Goal: Contribute content: Add original content to the website for others to see

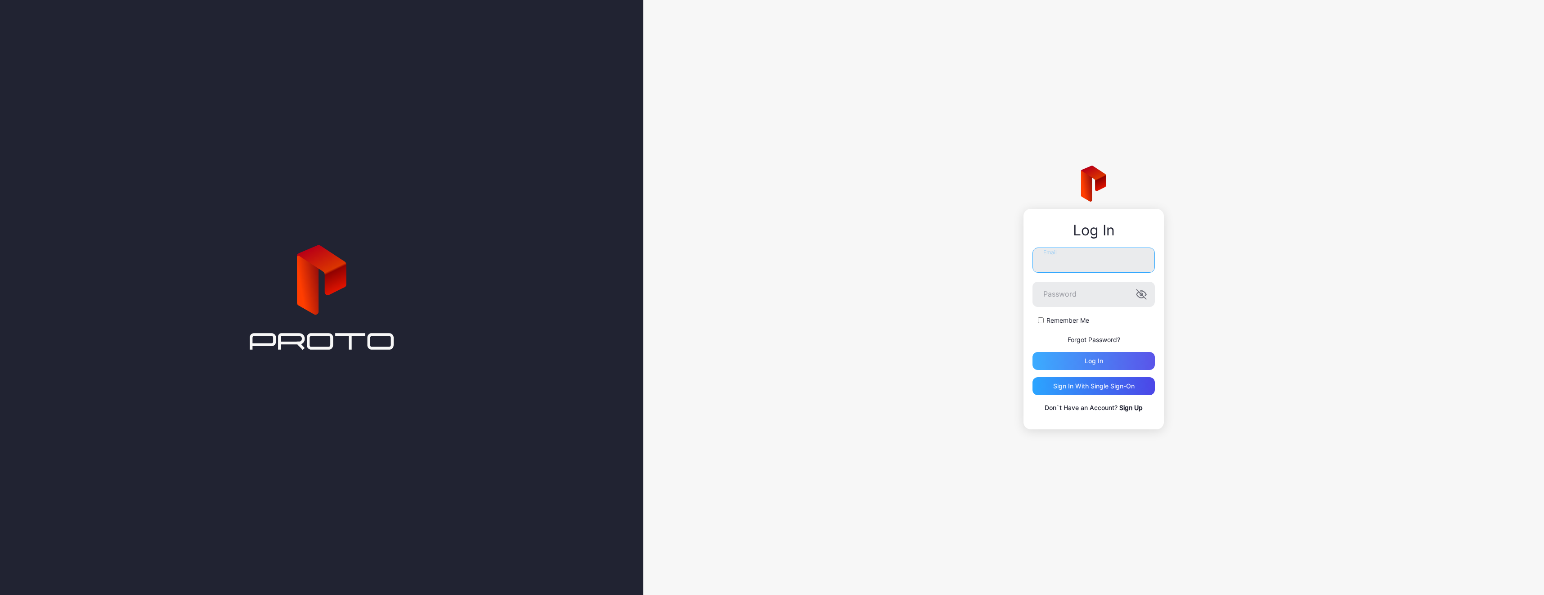
type input "**********"
click at [1102, 362] on div "Log in" at bounding box center [1094, 360] width 18 height 7
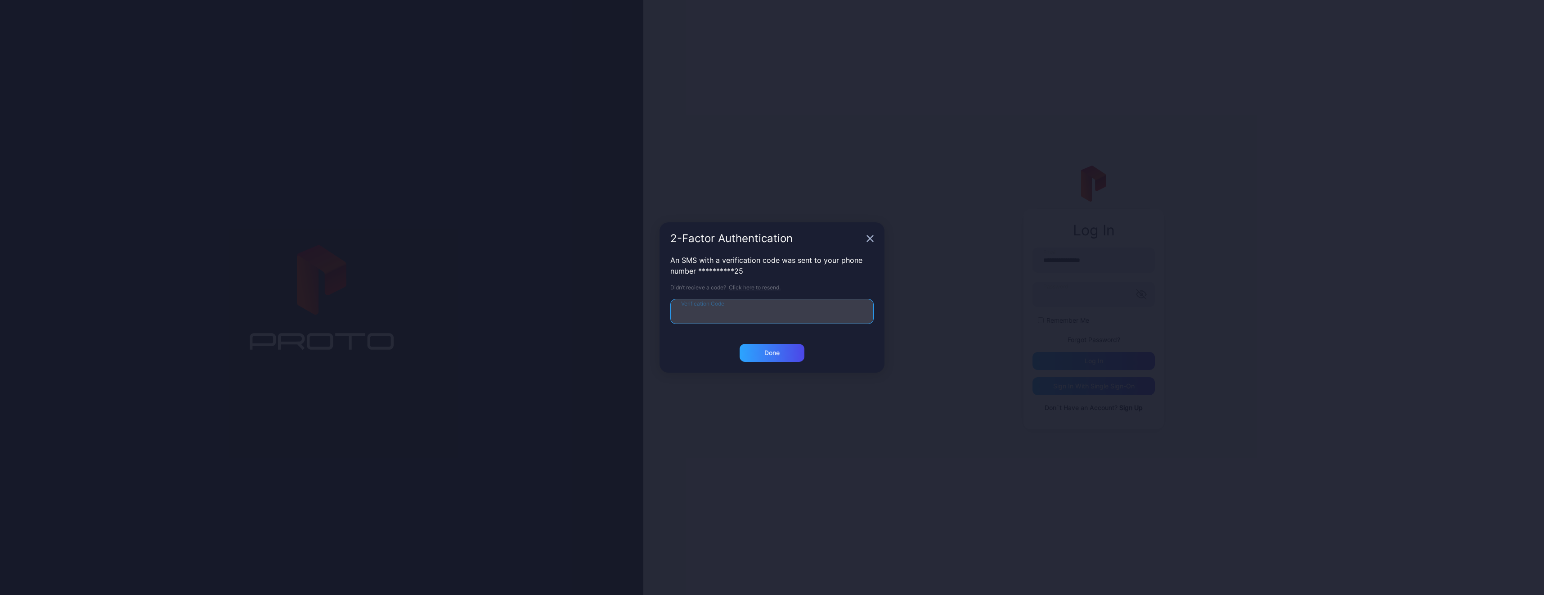
click at [751, 305] on input "Verification Code" at bounding box center [772, 311] width 203 height 25
type input "******"
click at [767, 351] on div "Done" at bounding box center [772, 352] width 15 height 7
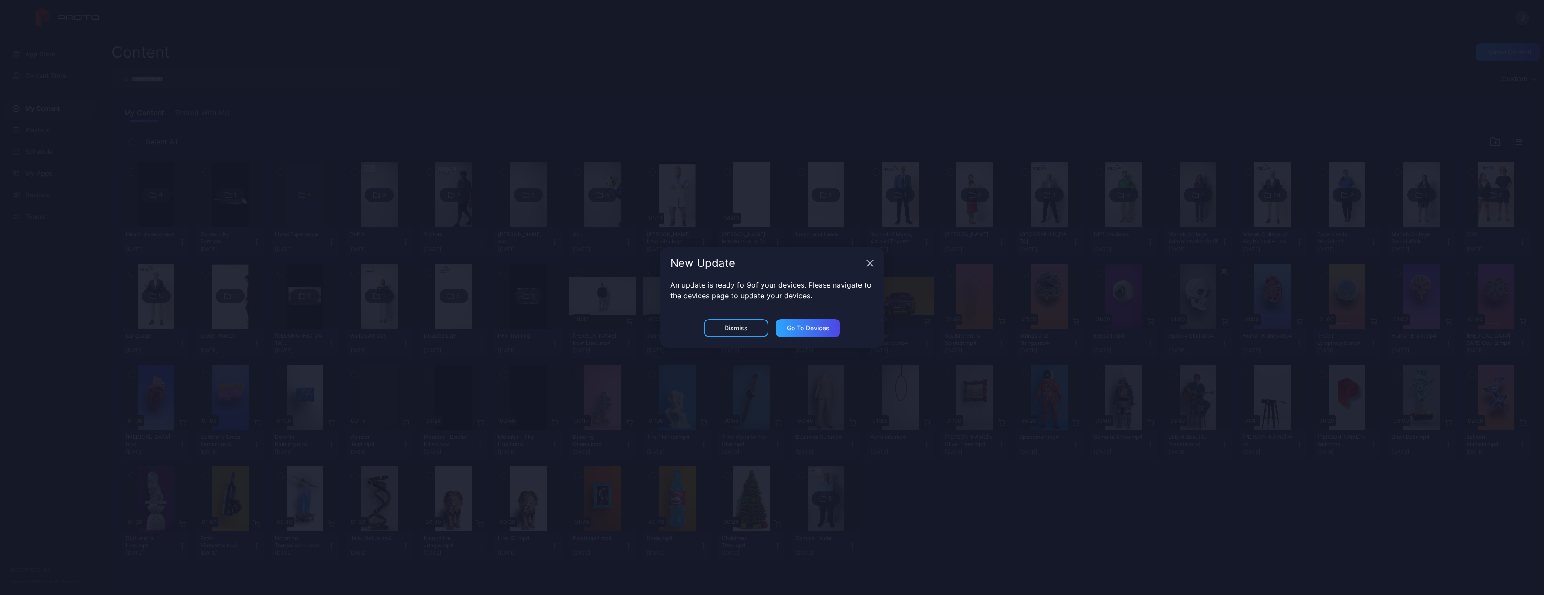
click at [866, 263] on div "New Update" at bounding box center [772, 263] width 225 height 32
click at [867, 262] on icon "button" at bounding box center [870, 263] width 7 height 7
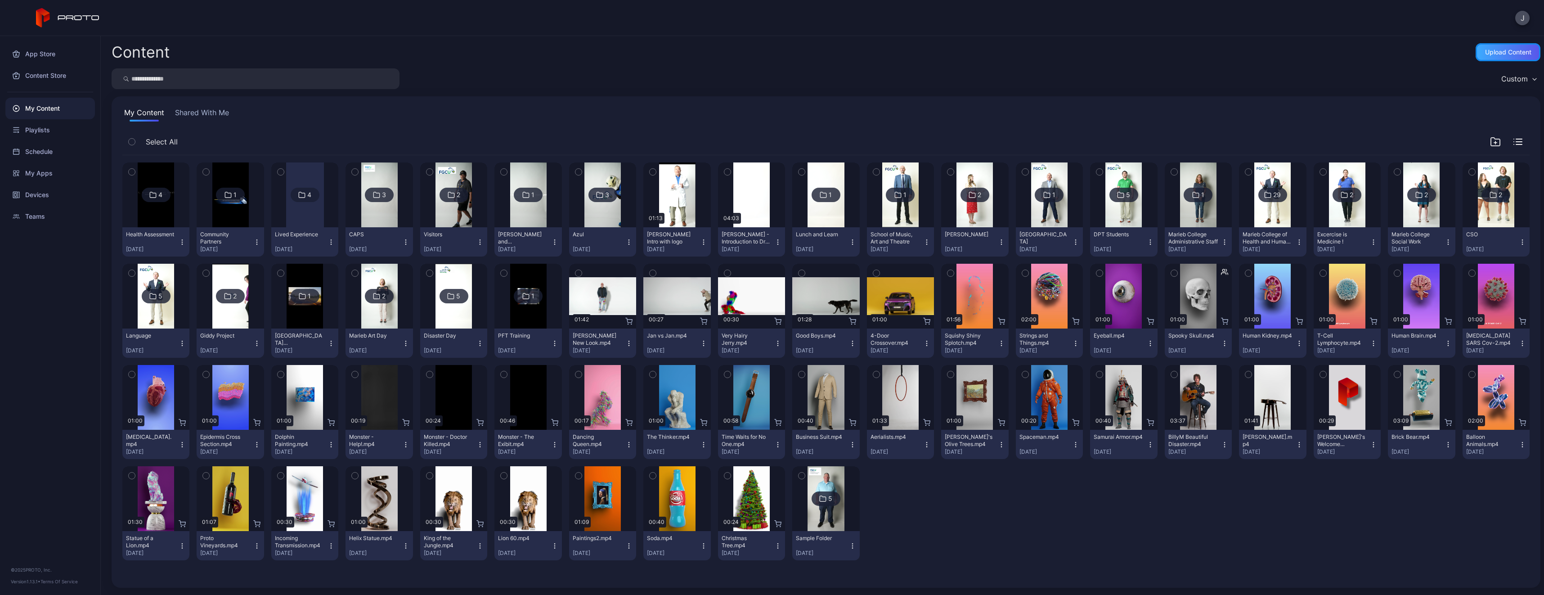
click at [1485, 53] on div "Upload Content" at bounding box center [1508, 52] width 46 height 7
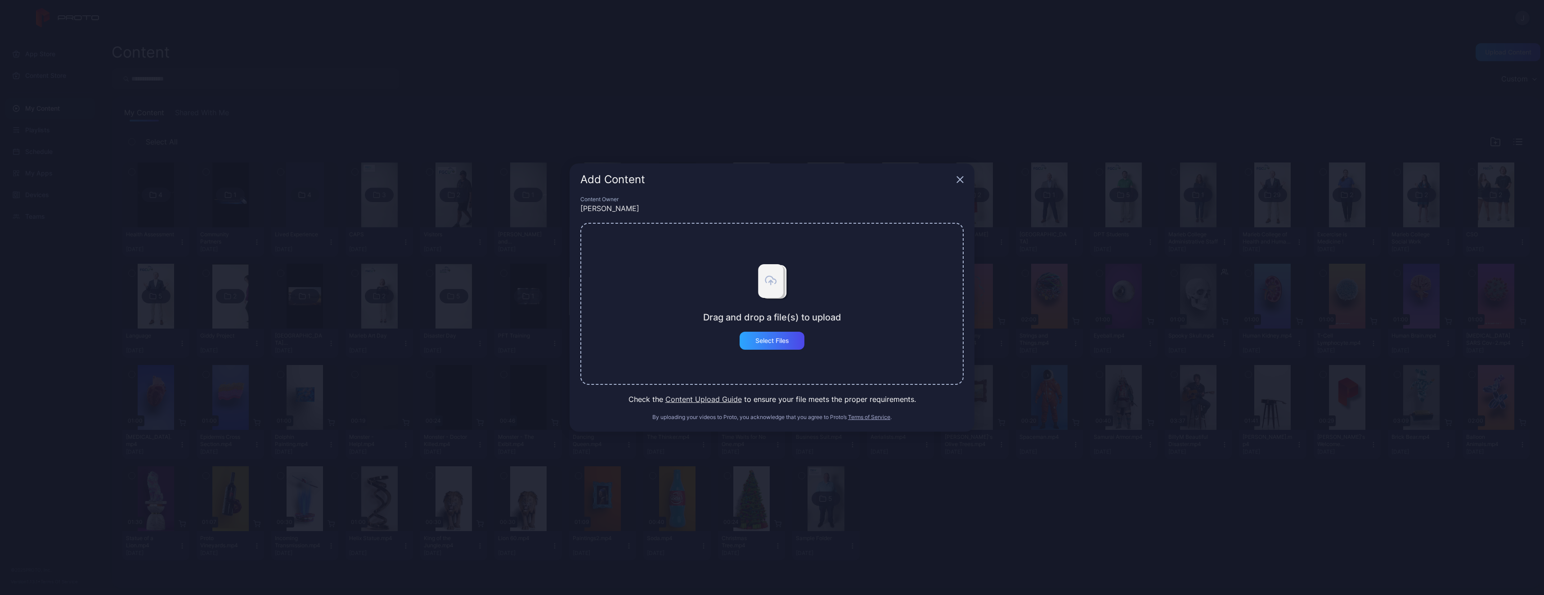
click at [744, 201] on div "Content Owner" at bounding box center [772, 199] width 383 height 7
click at [777, 341] on div "Select Files" at bounding box center [773, 340] width 34 height 7
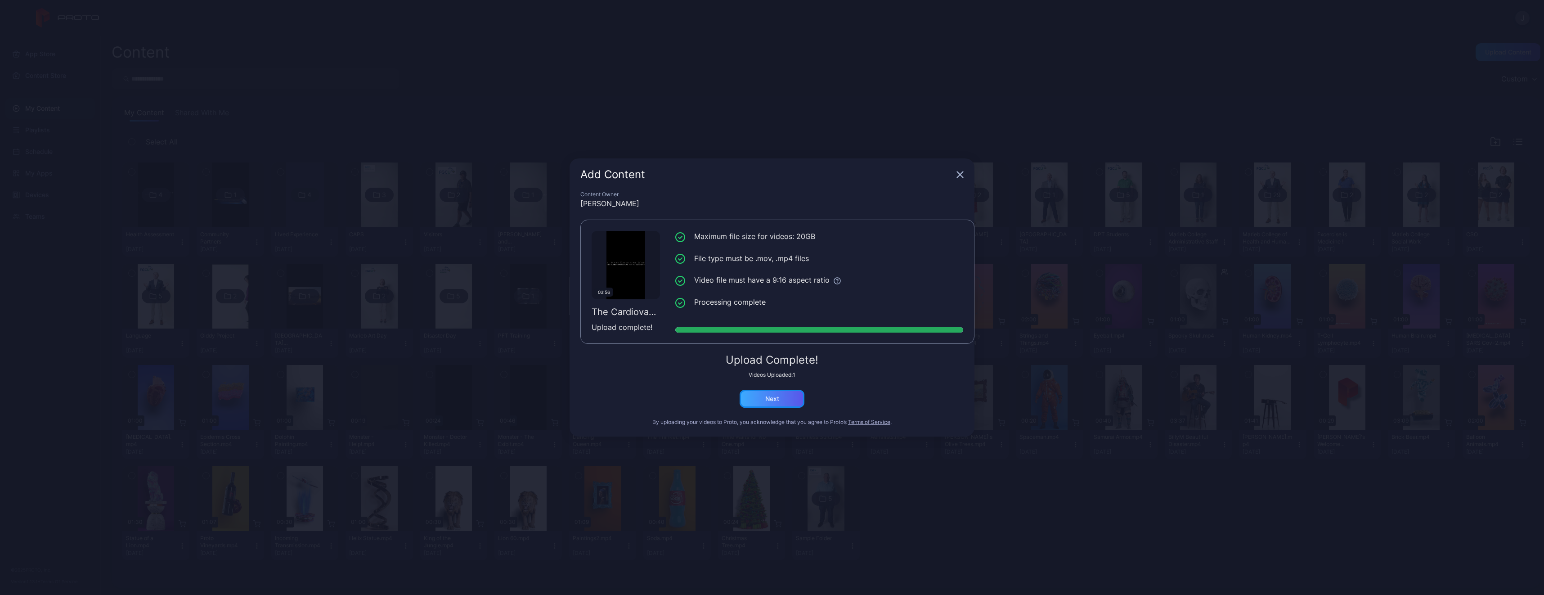
click at [758, 392] on div "Next" at bounding box center [772, 399] width 65 height 18
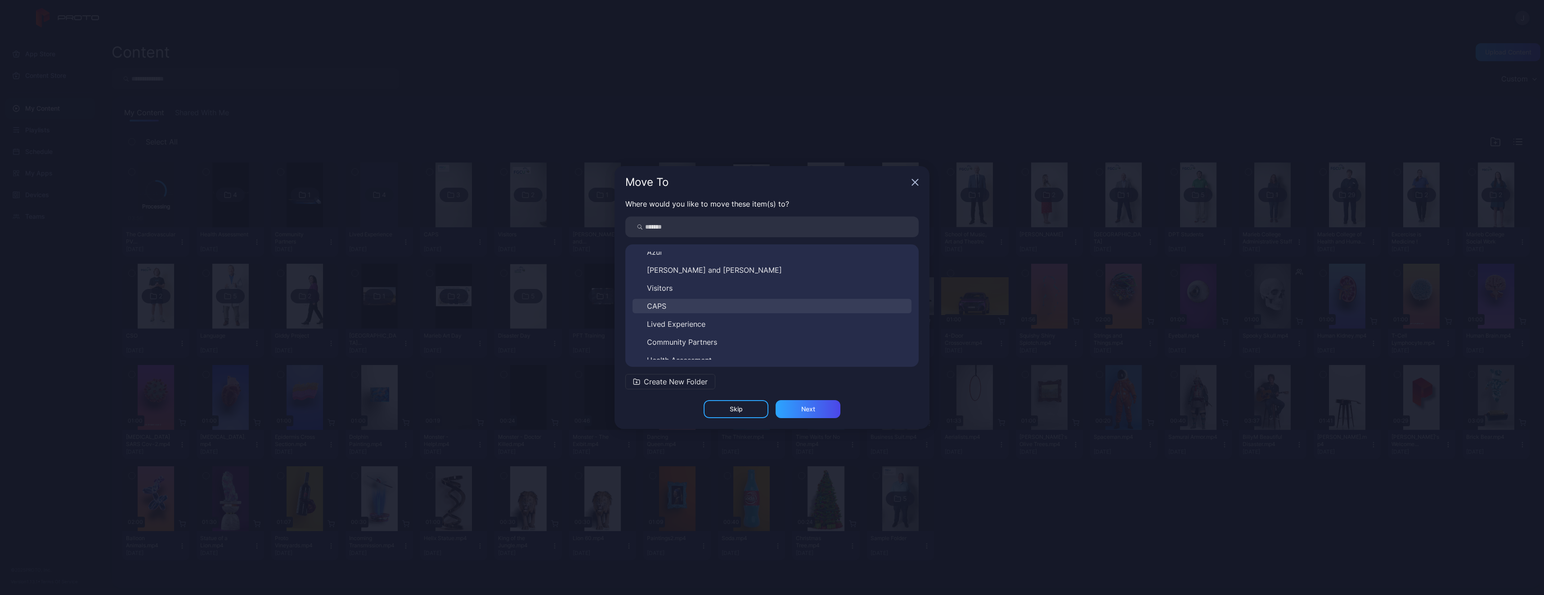
scroll to position [338, 0]
click at [738, 349] on button "Health Assessment" at bounding box center [772, 352] width 279 height 14
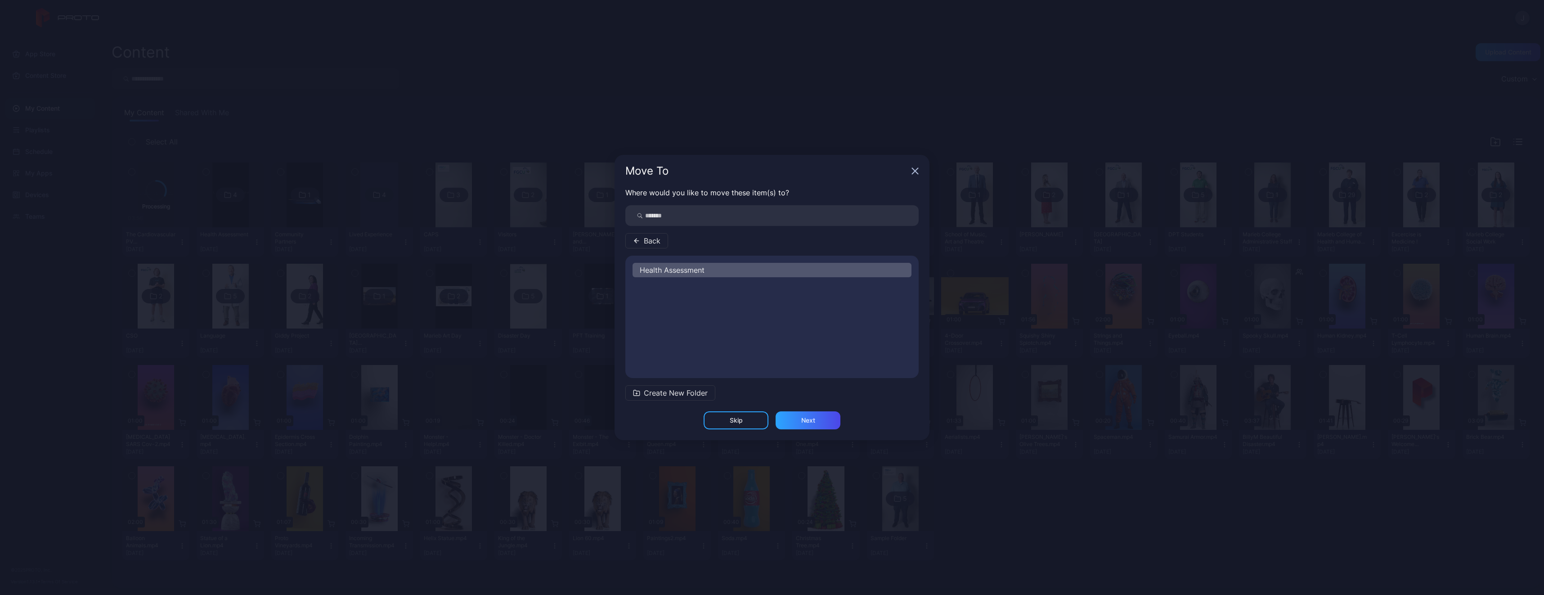
scroll to position [0, 0]
click at [722, 274] on div "Health Assessment" at bounding box center [772, 270] width 279 height 14
click at [803, 420] on div "Next" at bounding box center [808, 420] width 14 height 7
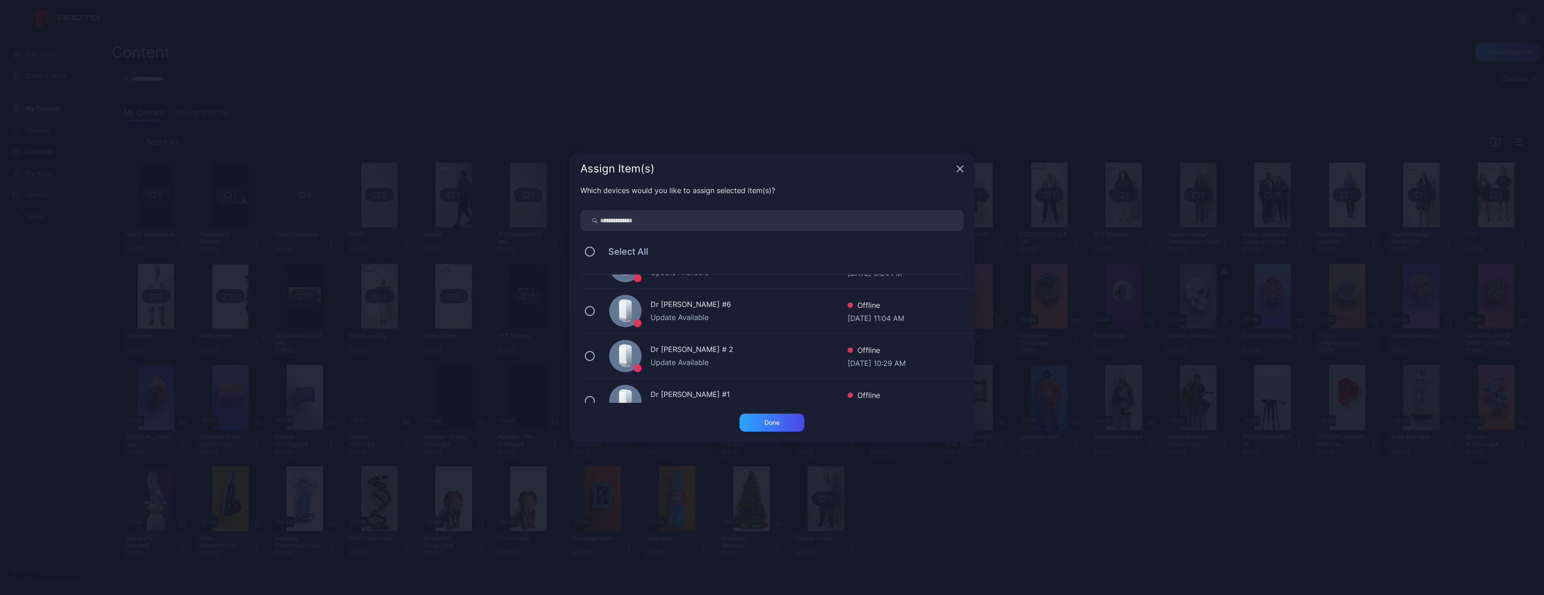
scroll to position [90, 0]
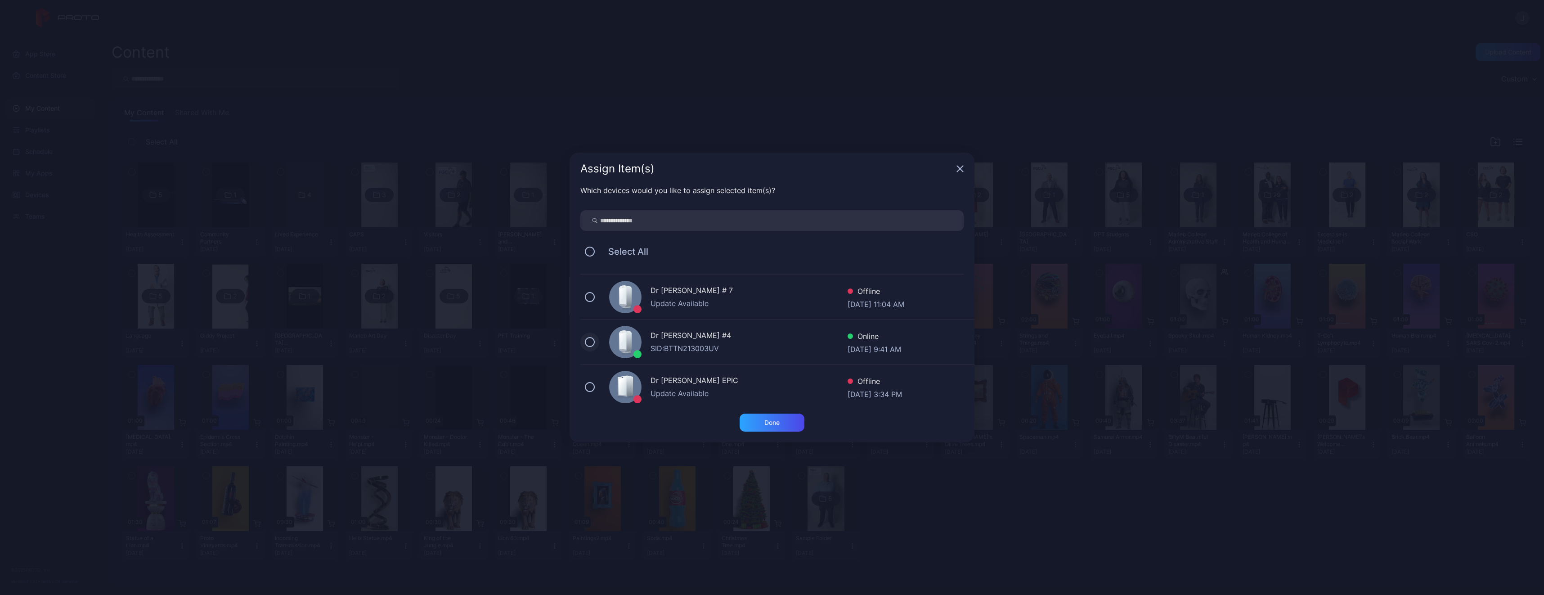
click at [594, 344] on button at bounding box center [590, 342] width 10 height 10
click at [780, 415] on div "Done" at bounding box center [772, 423] width 65 height 18
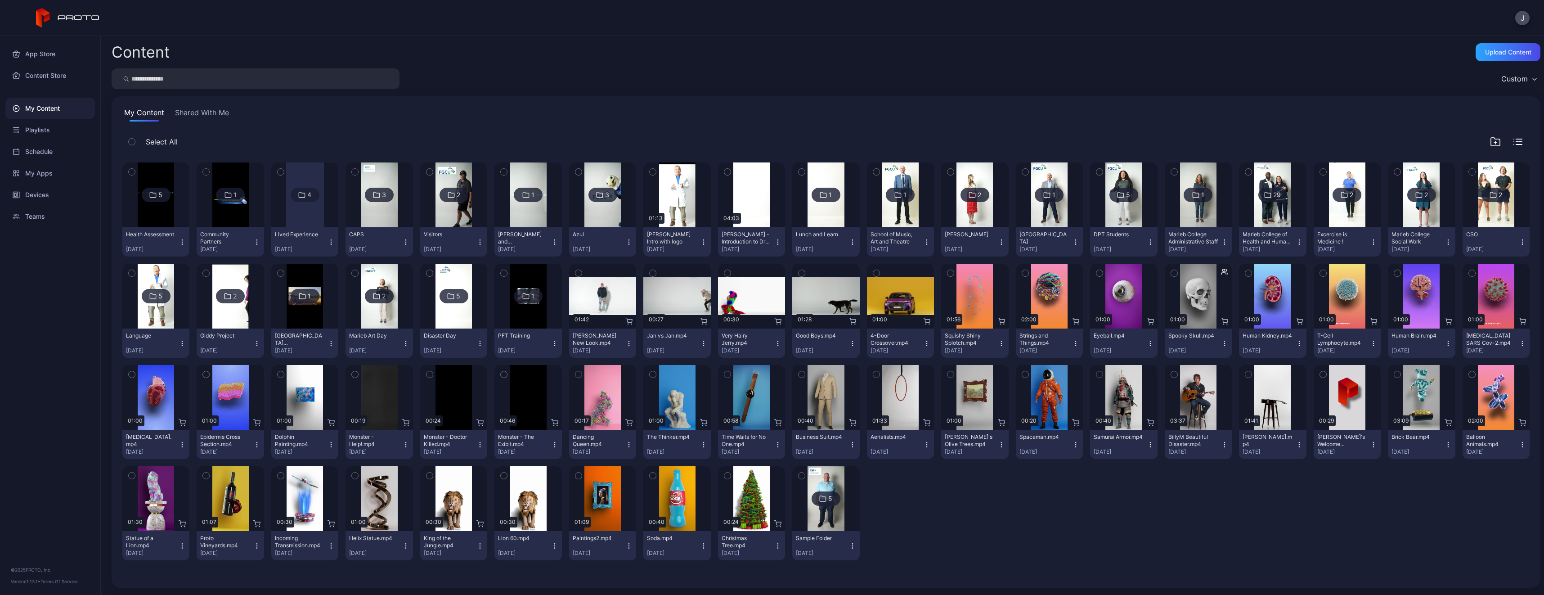
click at [147, 222] on img at bounding box center [156, 194] width 36 height 65
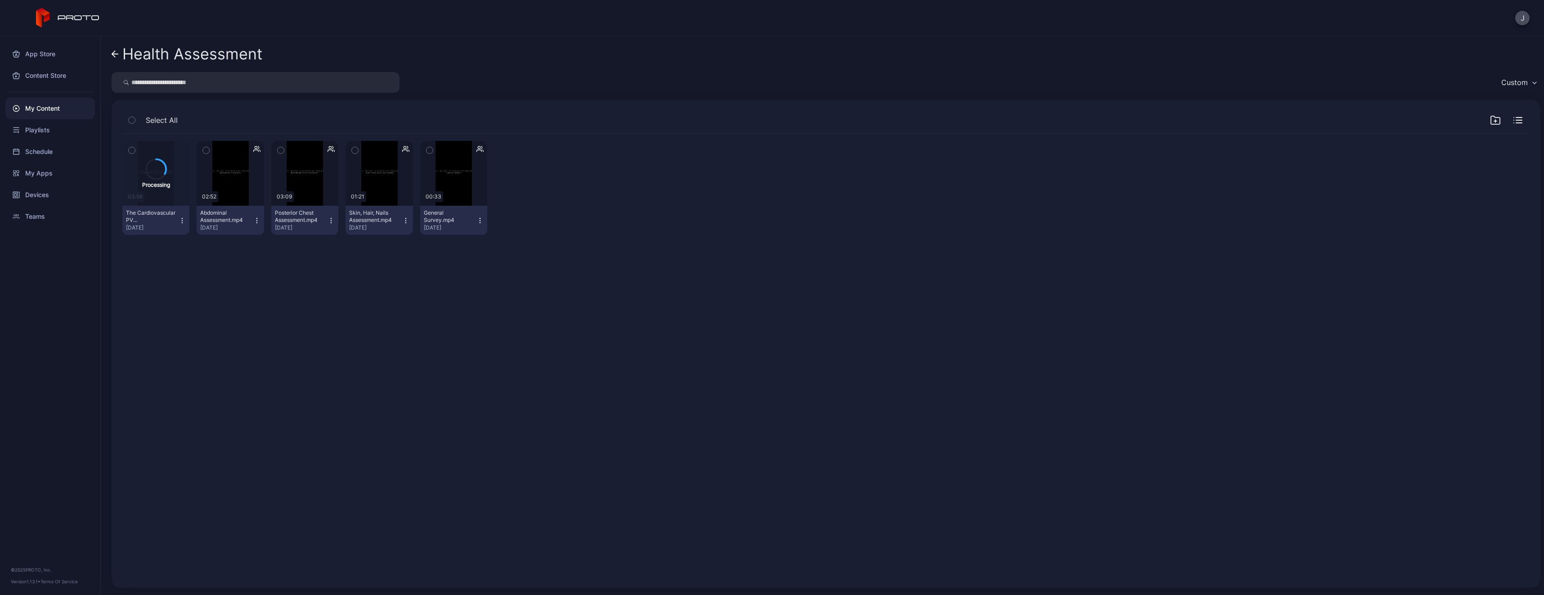
click at [180, 221] on icon "button" at bounding box center [182, 220] width 7 height 7
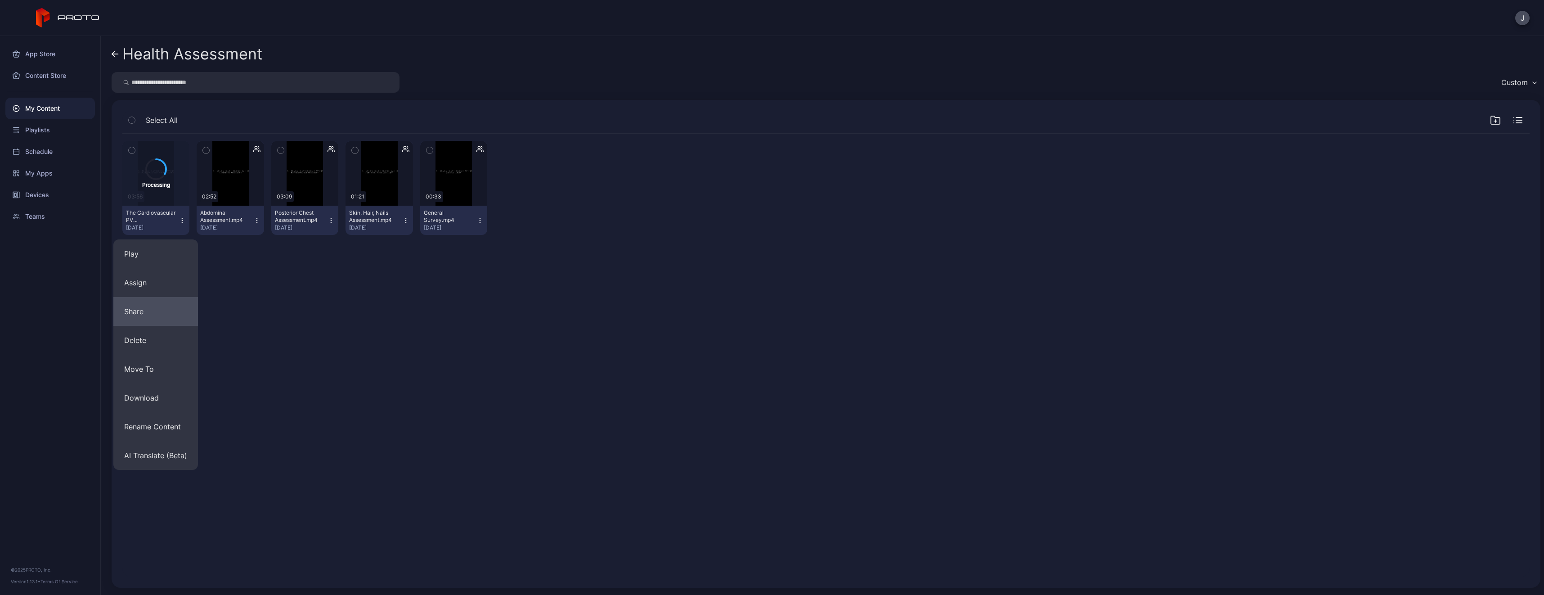
click at [160, 308] on button "Share" at bounding box center [155, 311] width 85 height 29
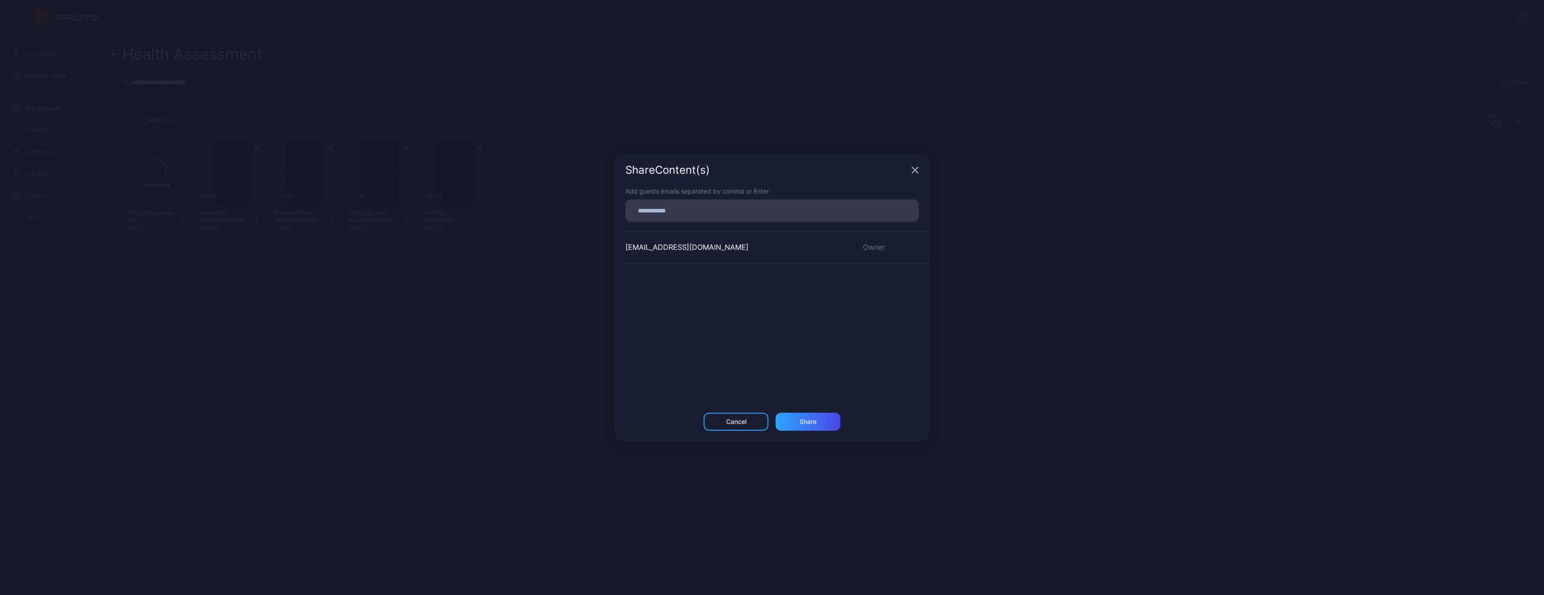
drag, startPoint x: 689, startPoint y: 215, endPoint x: 669, endPoint y: 211, distance: 20.2
click at [684, 215] on input at bounding box center [772, 211] width 283 height 12
click at [669, 211] on input at bounding box center [772, 211] width 283 height 12
paste input
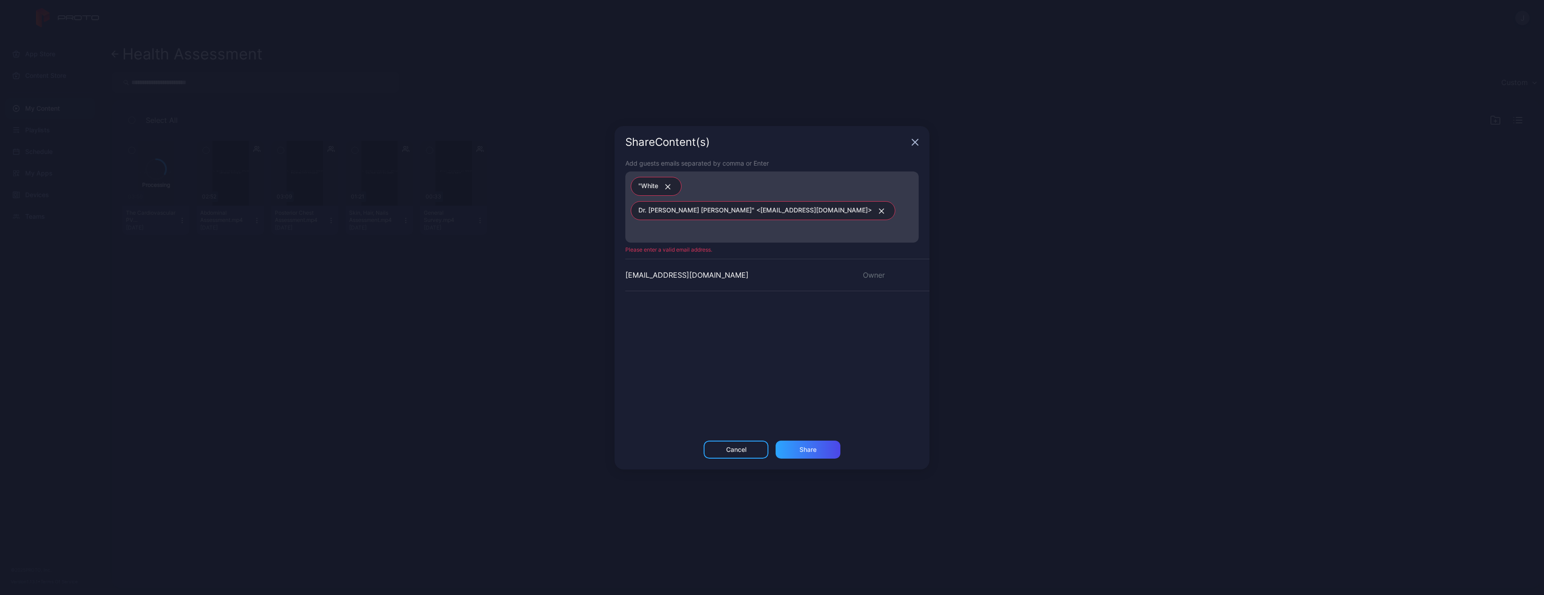
click at [673, 192] on button "button" at bounding box center [666, 186] width 16 height 12
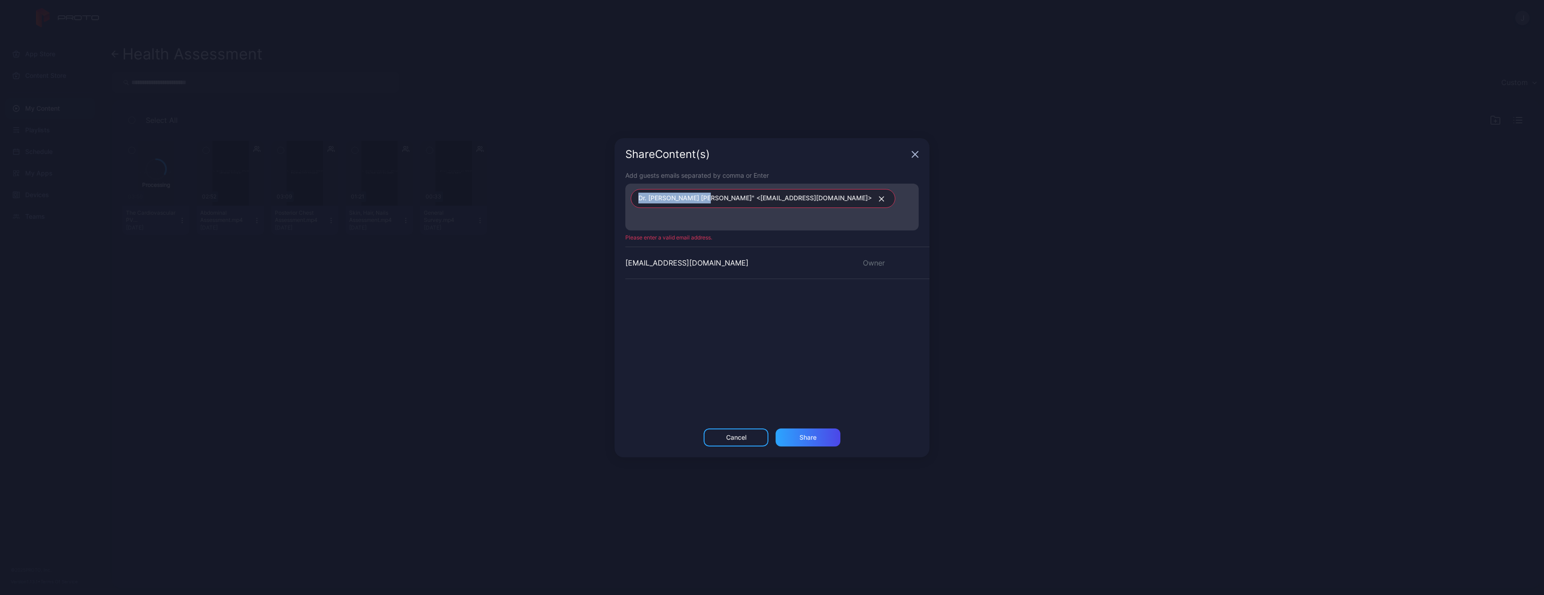
drag, startPoint x: 703, startPoint y: 206, endPoint x: 636, endPoint y: 202, distance: 66.8
click at [636, 202] on div "Dr. [PERSON_NAME] [PERSON_NAME]" <[EMAIL_ADDRESS][DOMAIN_NAME]>" at bounding box center [763, 198] width 265 height 19
click at [878, 202] on icon "button" at bounding box center [881, 198] width 7 height 5
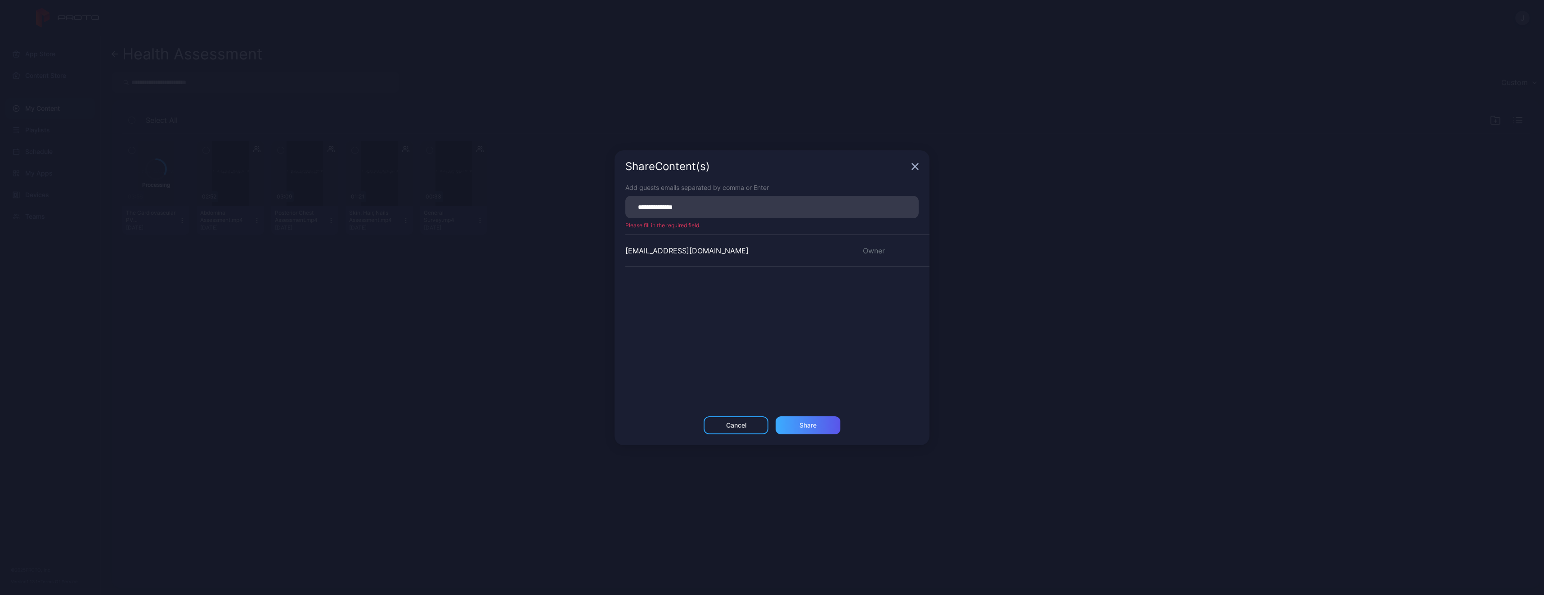
type input "**********"
click at [804, 427] on div "Share" at bounding box center [808, 425] width 17 height 7
click at [914, 163] on div "Share Content (s)" at bounding box center [772, 170] width 315 height 32
click at [914, 163] on icon "button" at bounding box center [915, 166] width 7 height 7
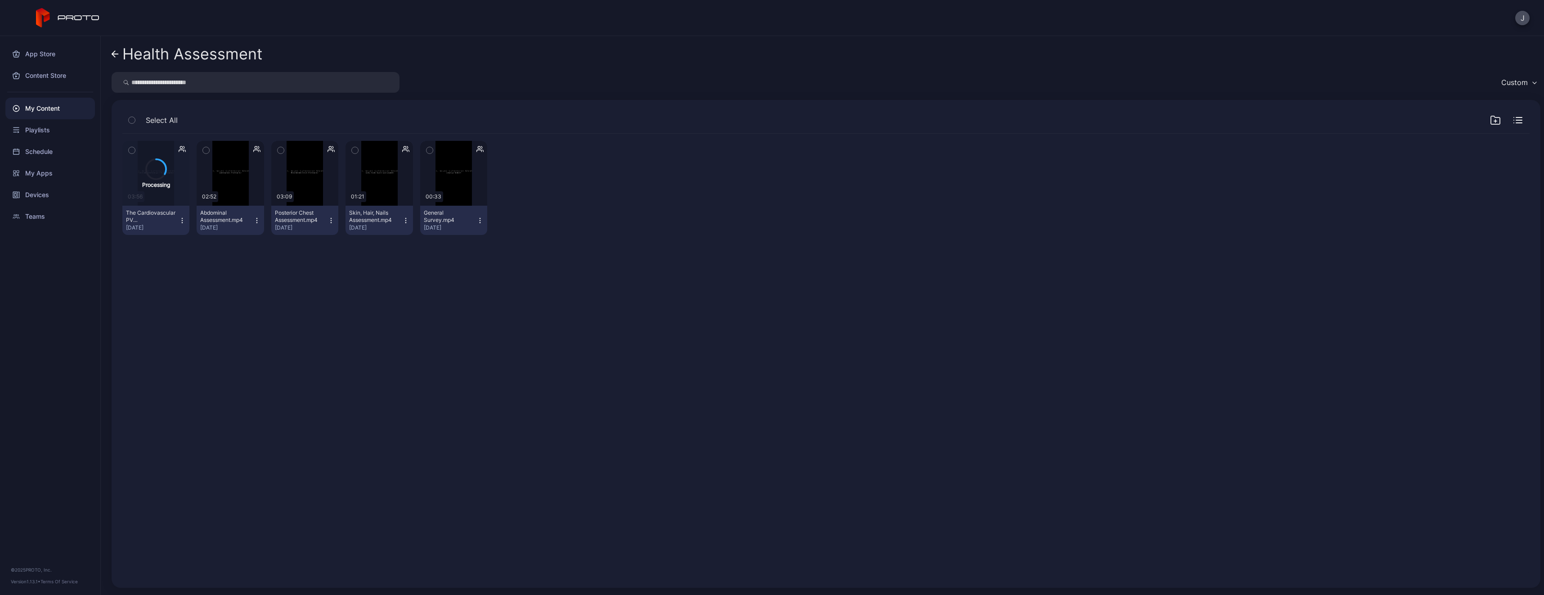
click at [114, 55] on icon at bounding box center [115, 54] width 7 height 8
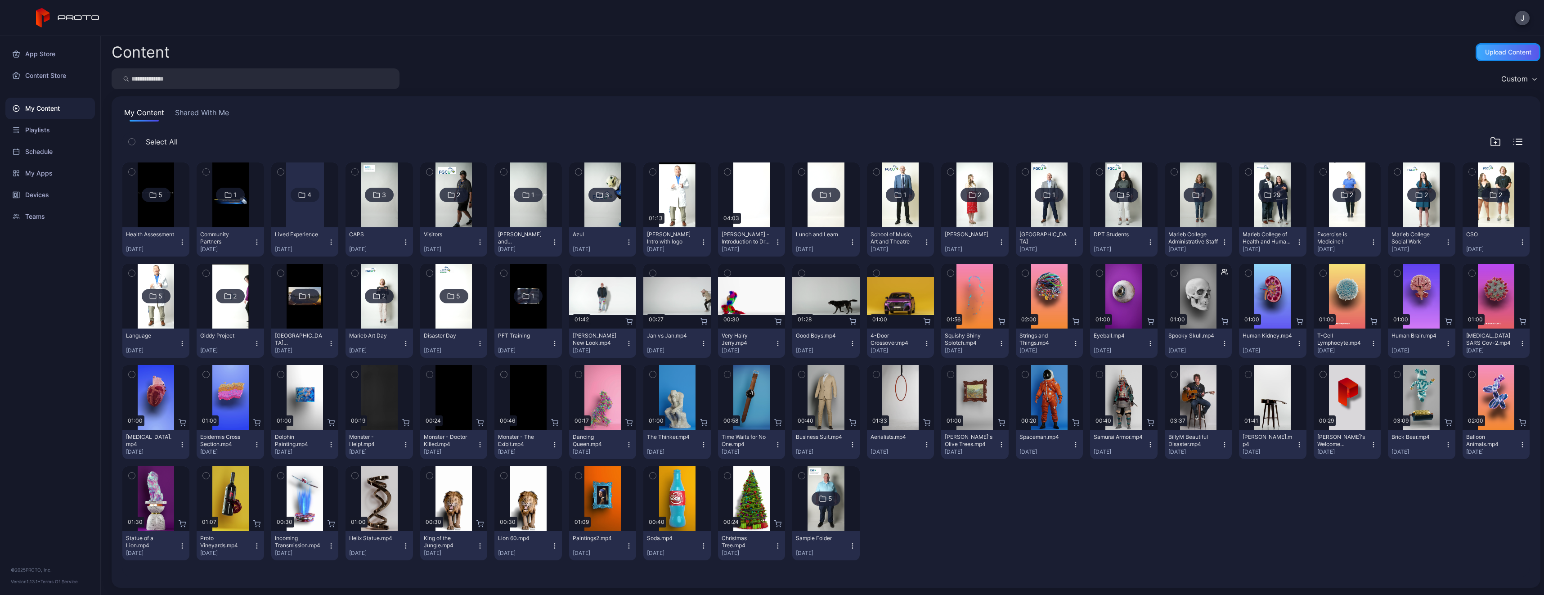
click at [1485, 50] on div "Upload Content" at bounding box center [1508, 52] width 46 height 7
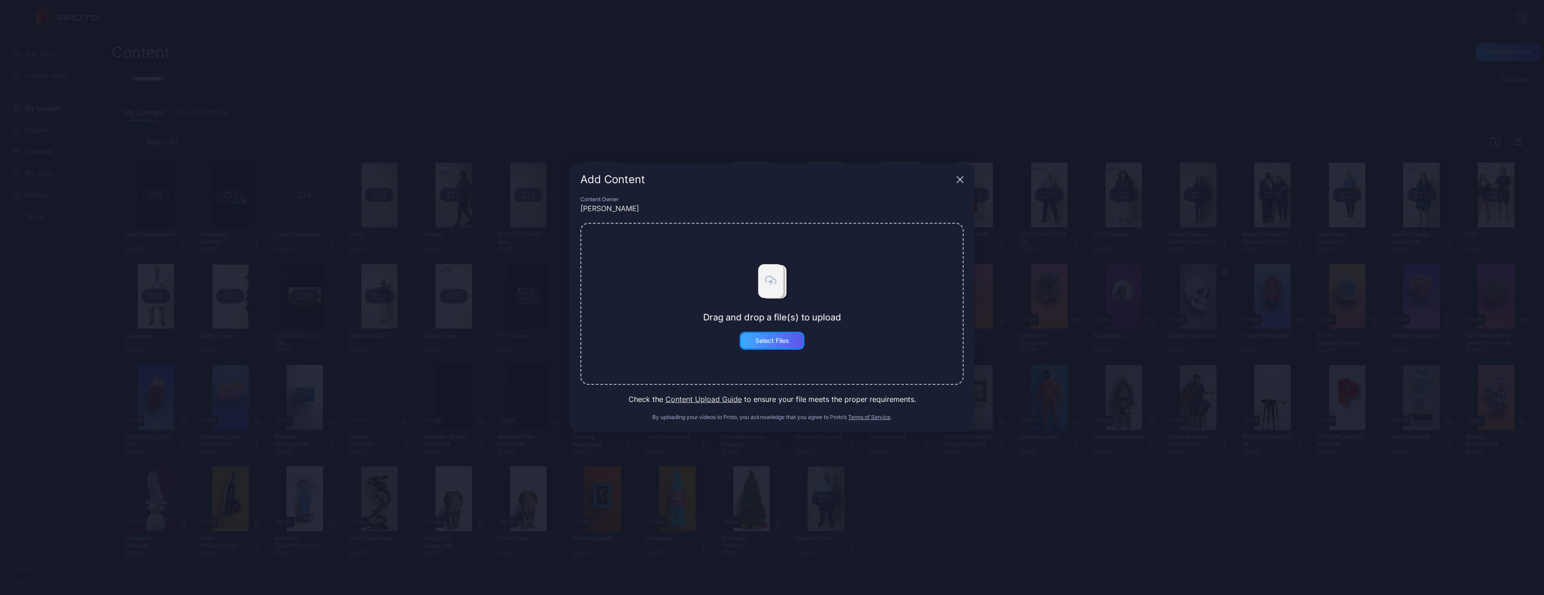
click at [792, 347] on div "Select Files" at bounding box center [772, 341] width 65 height 18
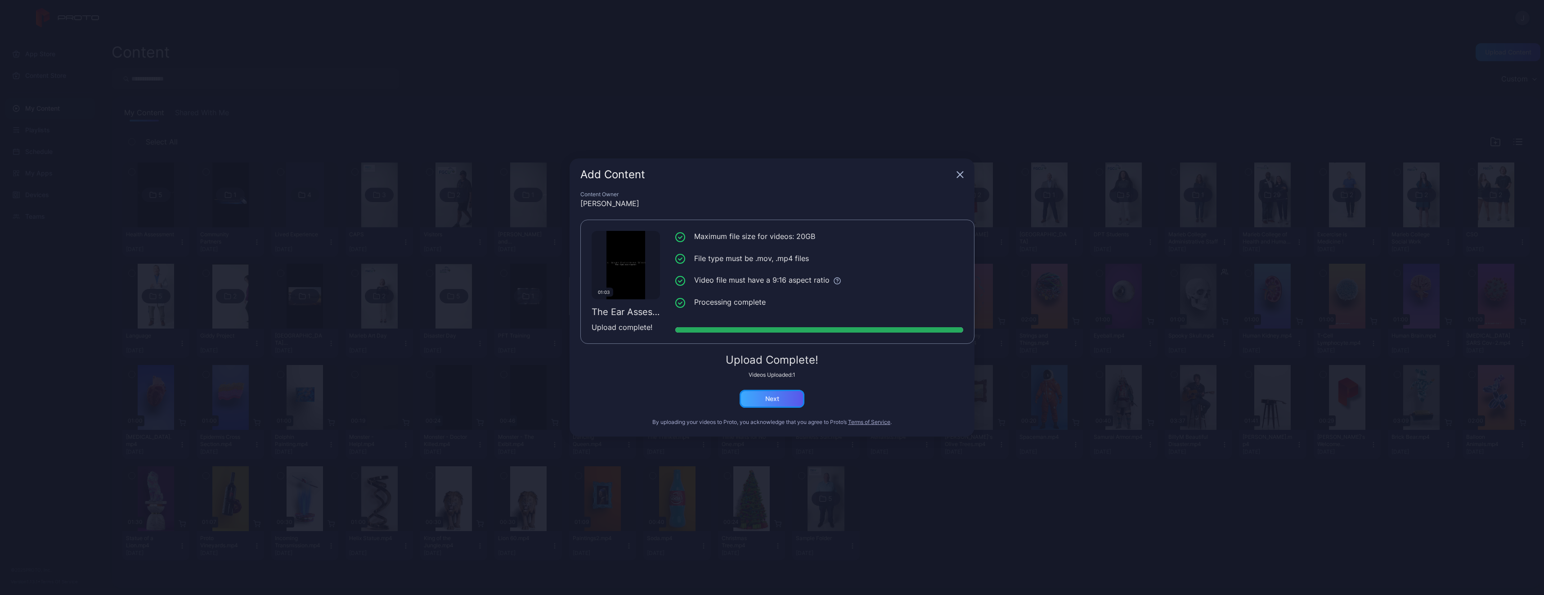
click at [765, 400] on div "Next" at bounding box center [772, 399] width 65 height 18
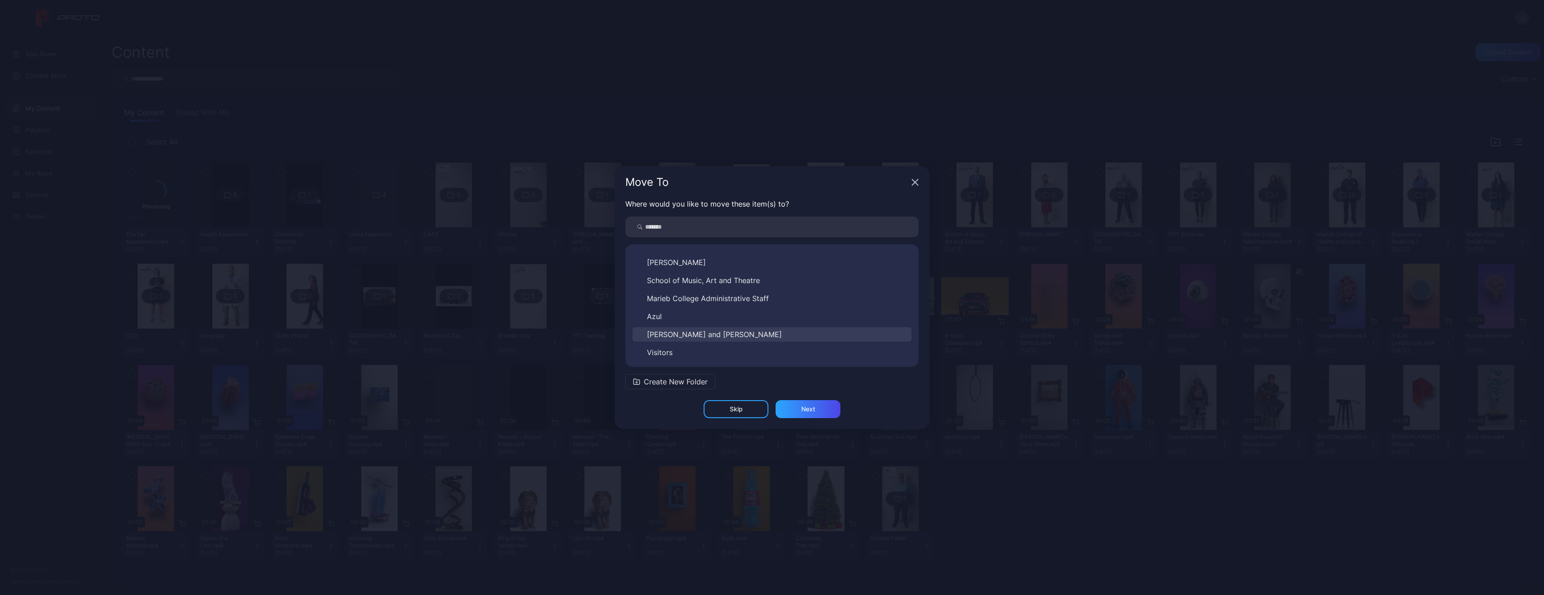
scroll to position [338, 0]
click at [714, 351] on button "Health Assessment" at bounding box center [772, 352] width 279 height 14
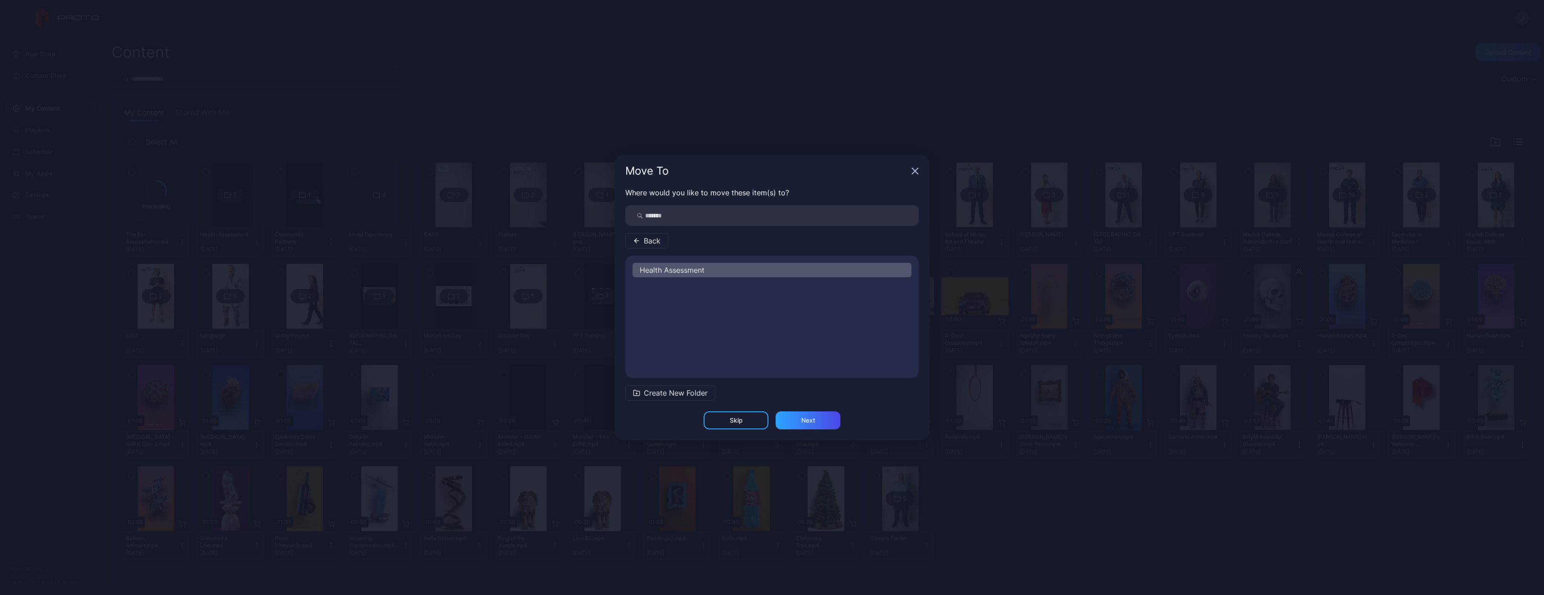
click at [698, 270] on span "Health Assessment" at bounding box center [672, 270] width 65 height 11
click at [812, 423] on div "Next" at bounding box center [808, 420] width 14 height 7
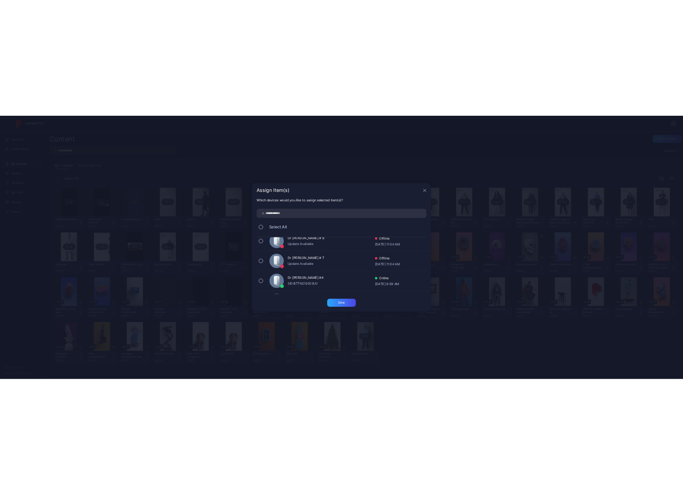
scroll to position [90, 0]
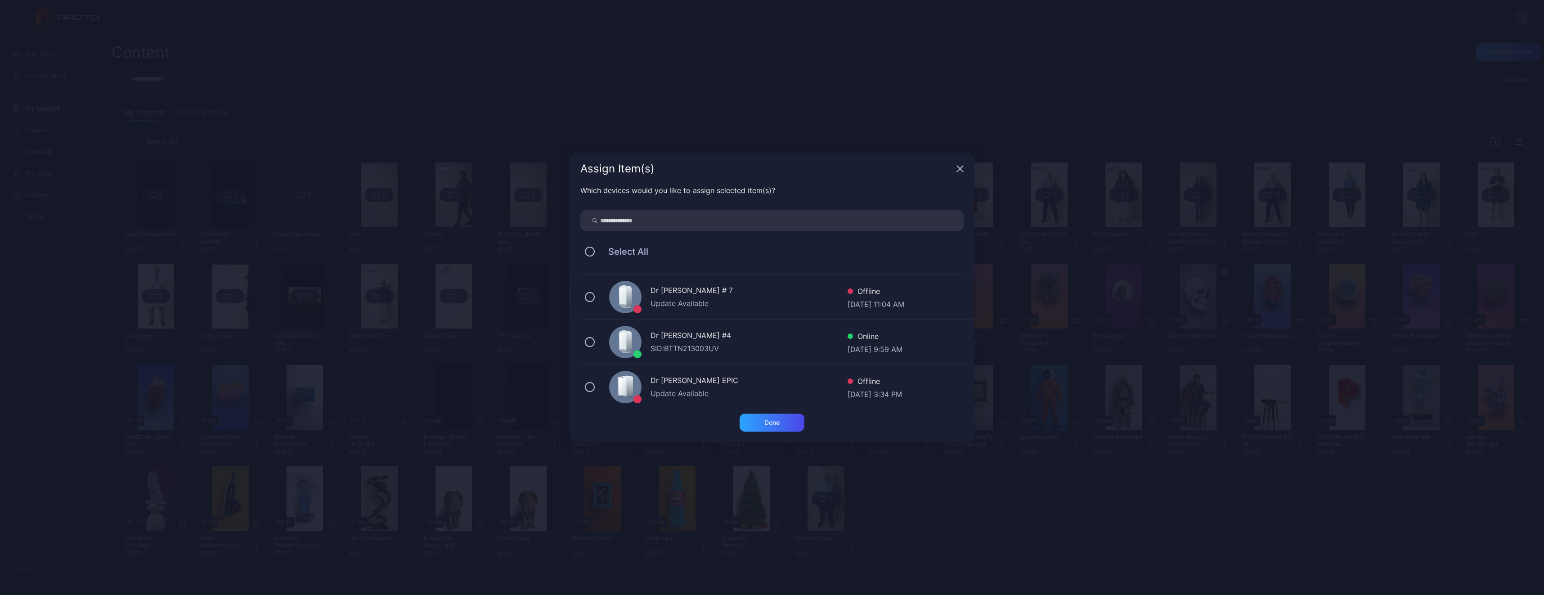
drag, startPoint x: 593, startPoint y: 341, endPoint x: 596, endPoint y: 345, distance: 5.1
click at [593, 342] on button at bounding box center [590, 342] width 10 height 10
click at [785, 424] on div "Done" at bounding box center [772, 423] width 65 height 18
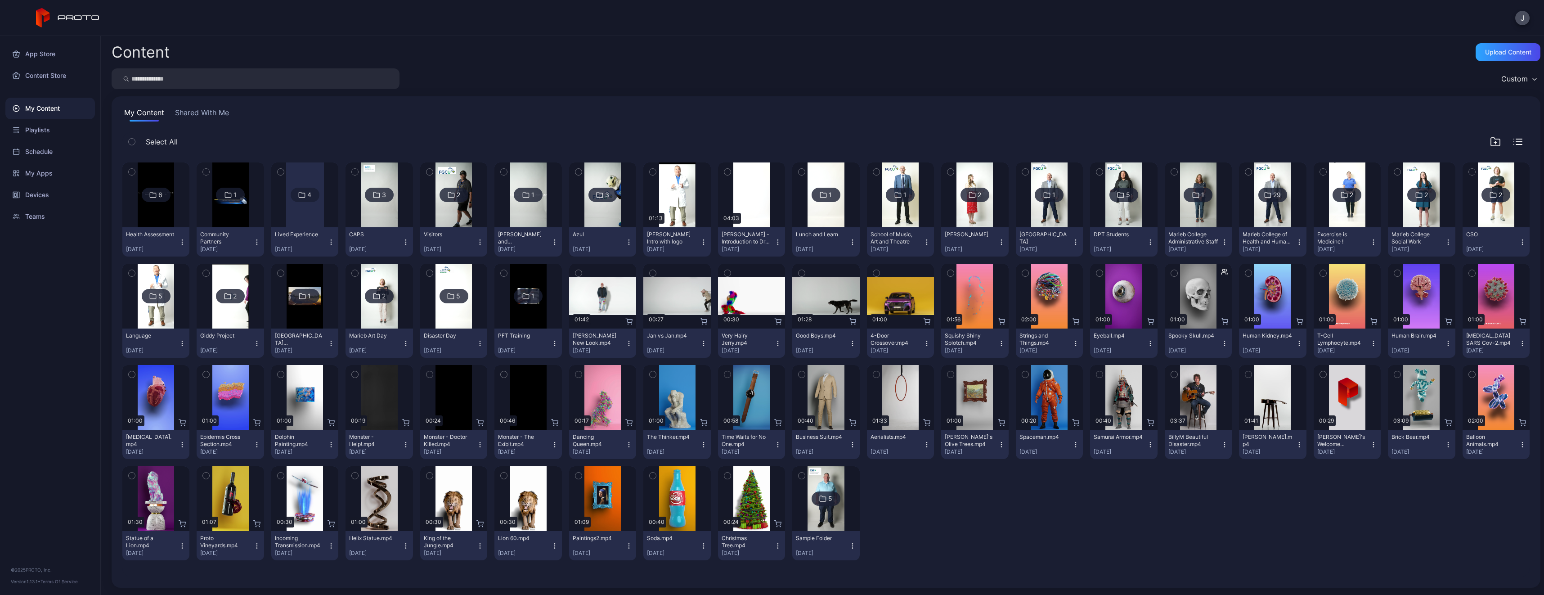
click at [158, 216] on img at bounding box center [156, 194] width 36 height 65
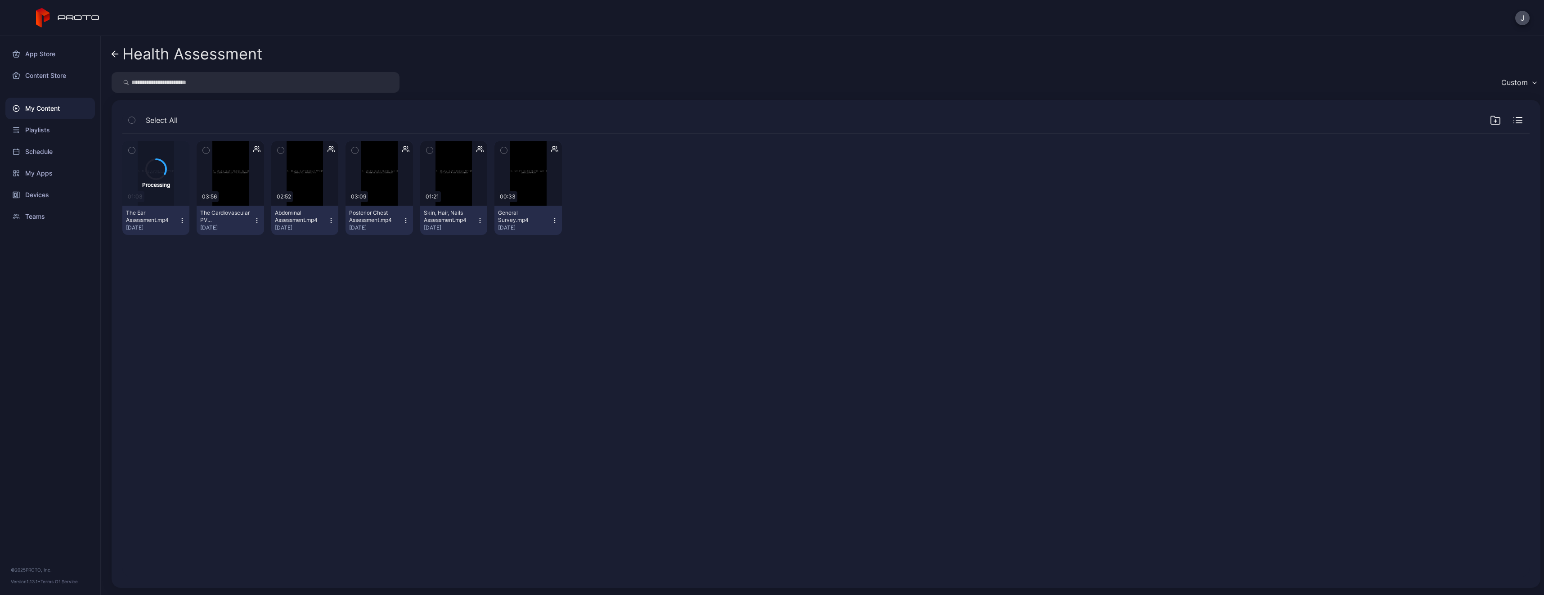
click at [183, 218] on icon "button" at bounding box center [182, 220] width 7 height 7
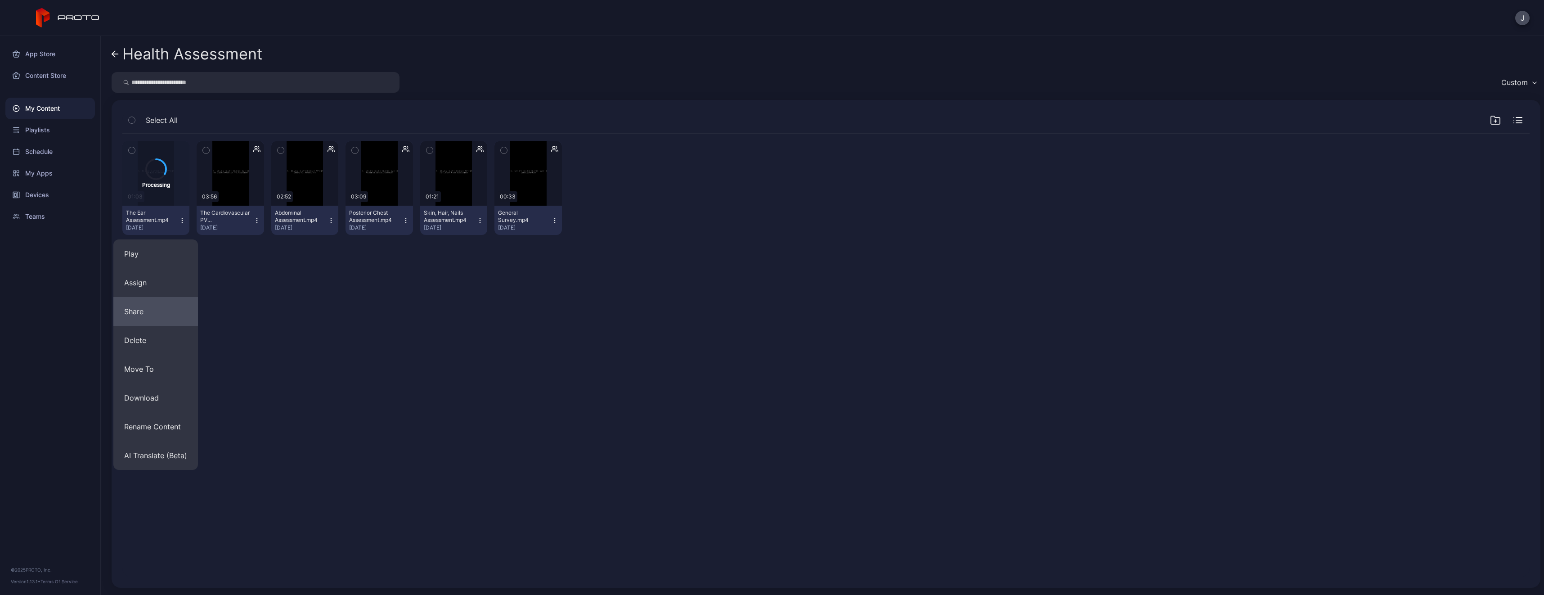
click at [162, 308] on button "Share" at bounding box center [155, 311] width 85 height 29
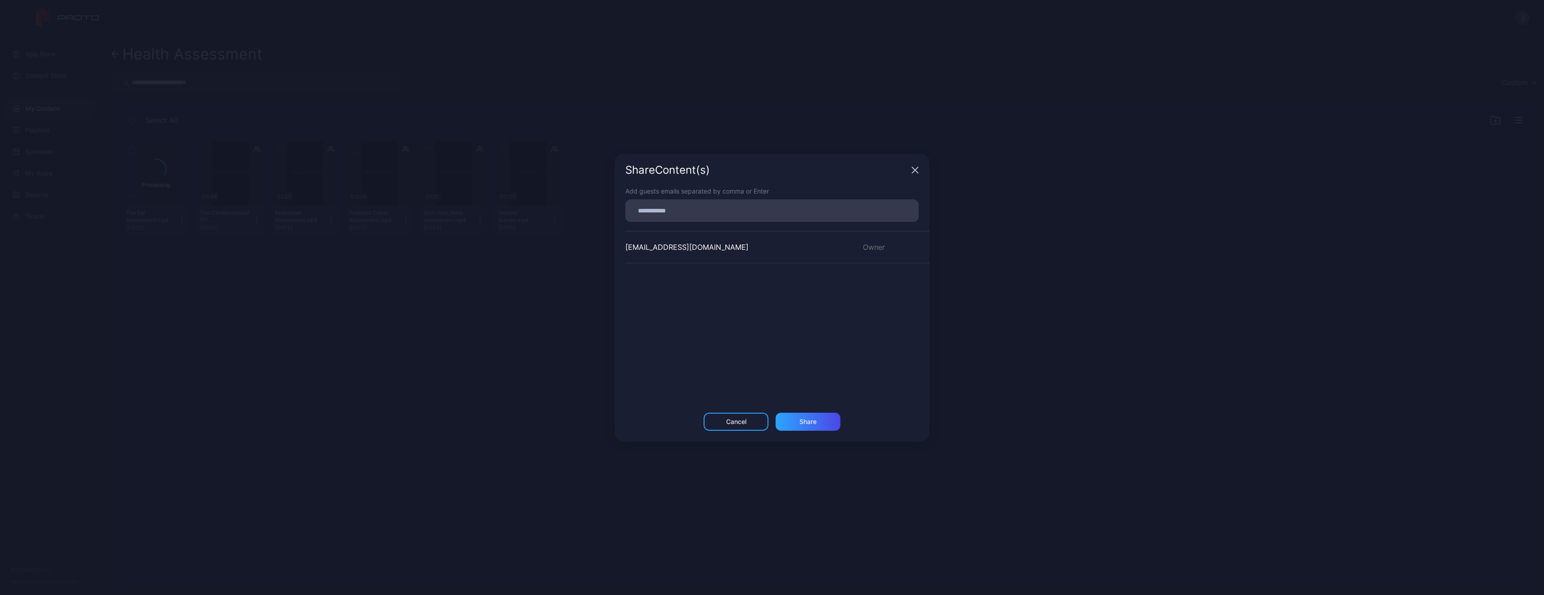
click at [655, 207] on input at bounding box center [772, 211] width 283 height 12
type input "**********"
click at [810, 428] on div "Share" at bounding box center [808, 425] width 65 height 18
click at [912, 172] on div "Share Content (s)" at bounding box center [772, 170] width 315 height 32
click at [914, 167] on icon "button" at bounding box center [916, 166] width 6 height 6
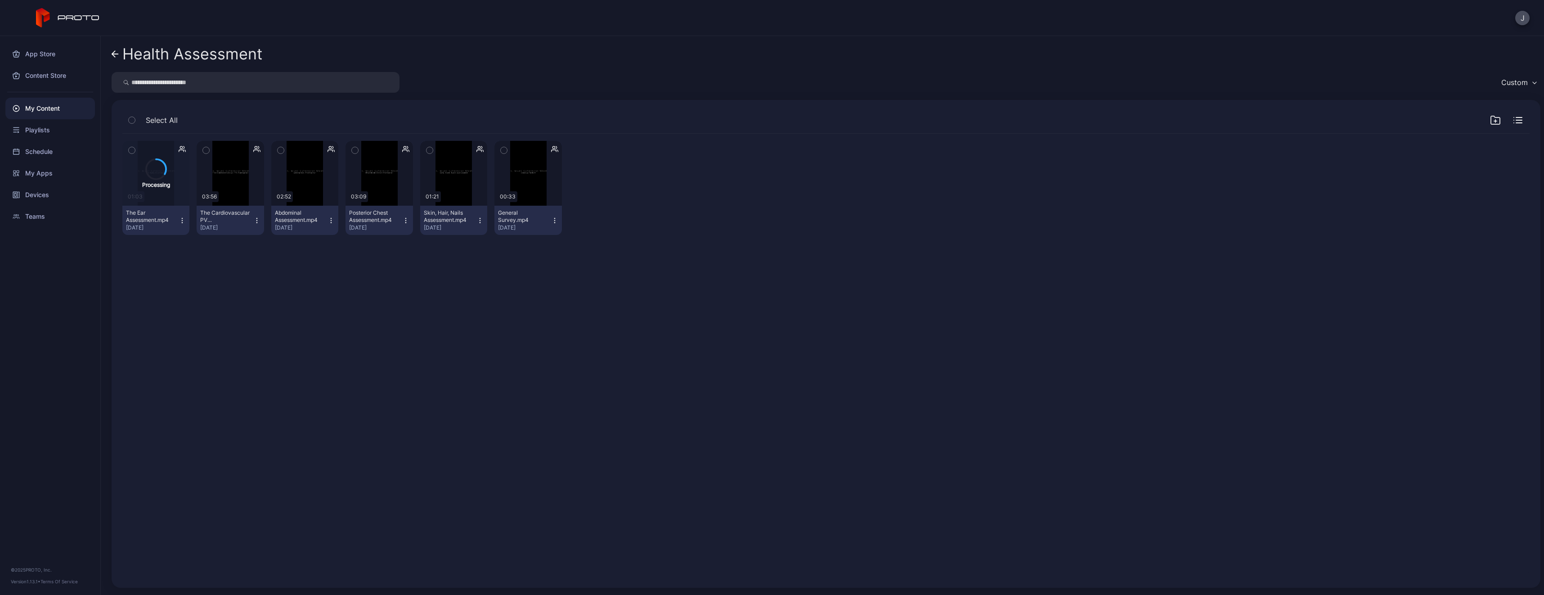
click at [111, 52] on div "Health Assessment Custom Select All Processing 01:03 The Ear Assessment.mp4 [DA…" at bounding box center [823, 315] width 1444 height 559
click at [113, 56] on icon at bounding box center [115, 54] width 7 height 8
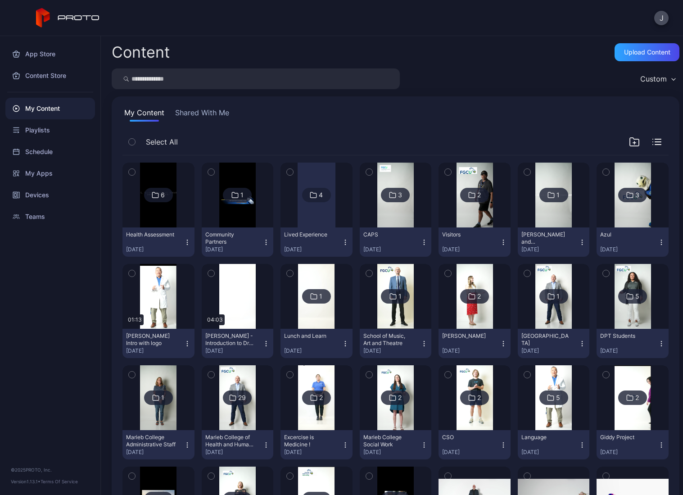
click at [175, 218] on img at bounding box center [158, 194] width 36 height 65
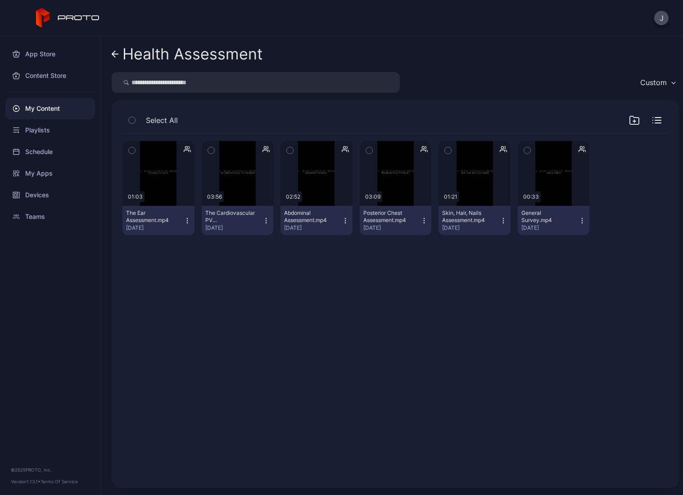
click at [116, 55] on icon at bounding box center [115, 54] width 7 height 8
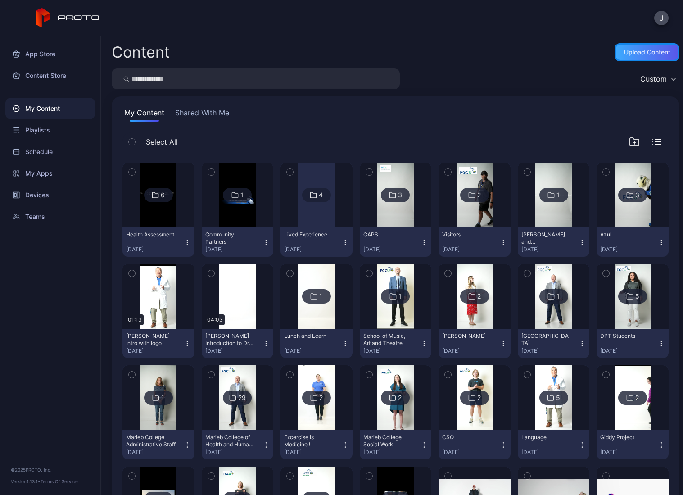
click at [623, 60] on div "Upload Content" at bounding box center [646, 52] width 65 height 18
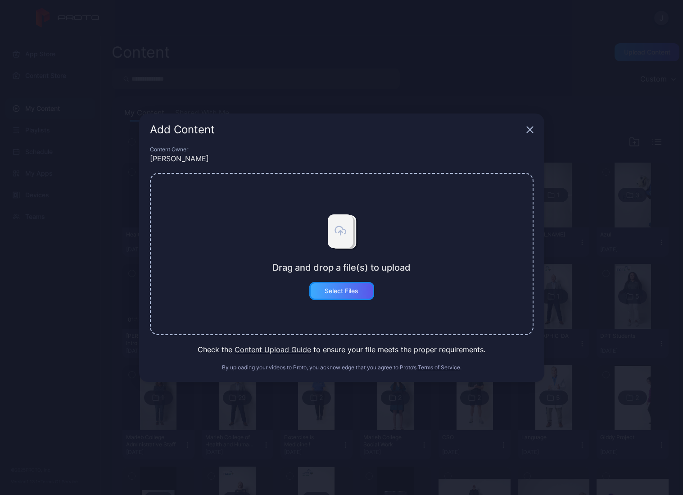
click at [351, 293] on div "Select Files" at bounding box center [341, 290] width 34 height 7
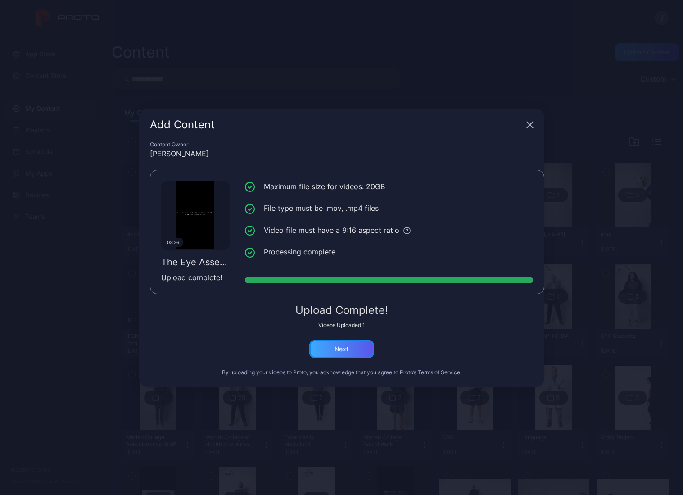
click at [353, 351] on div "Next" at bounding box center [341, 349] width 65 height 18
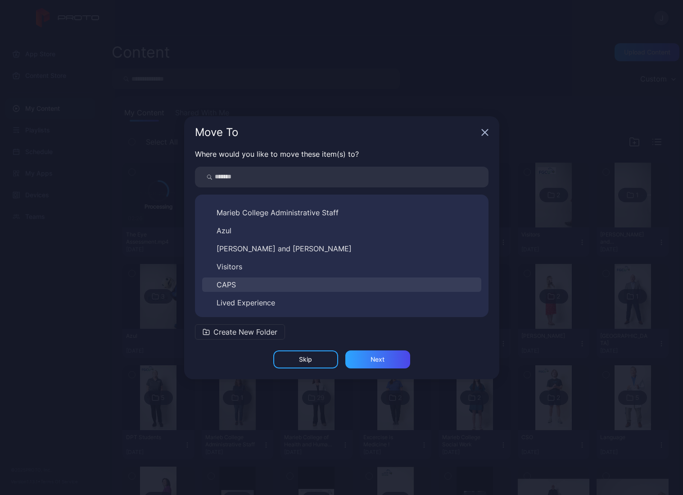
scroll to position [338, 0]
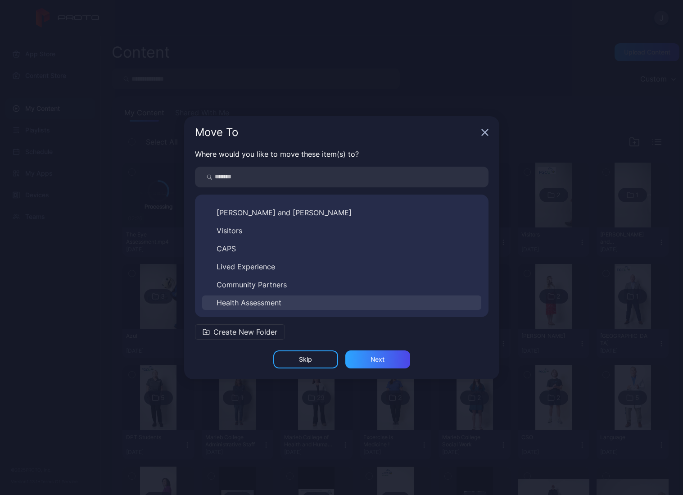
click at [262, 297] on span "Health Assessment" at bounding box center [248, 302] width 65 height 11
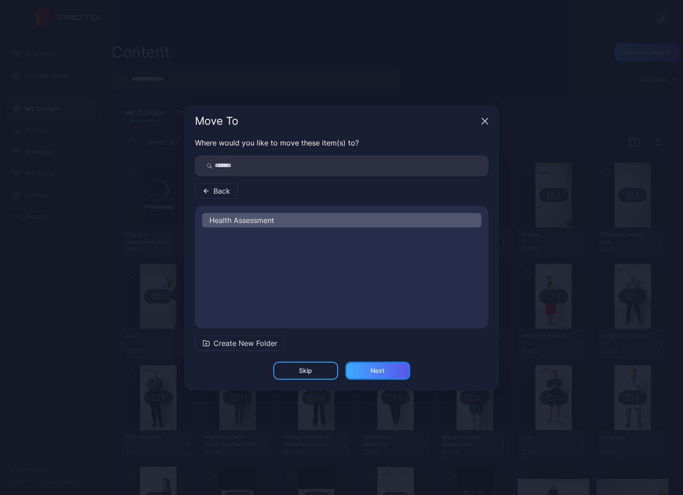
click at [376, 368] on div "Next" at bounding box center [377, 370] width 14 height 7
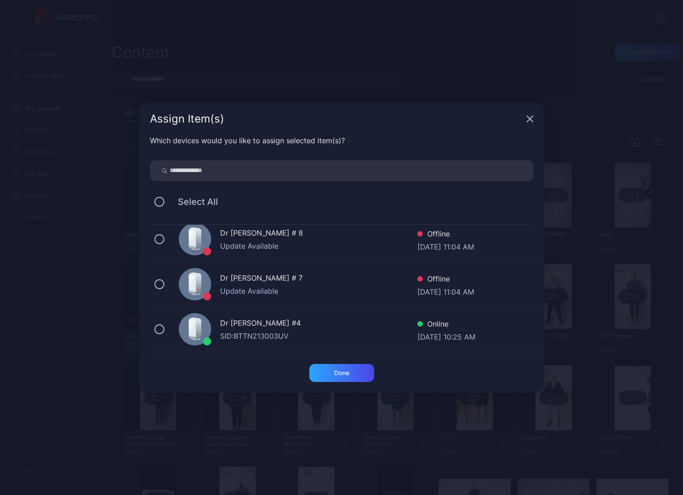
scroll to position [135, 0]
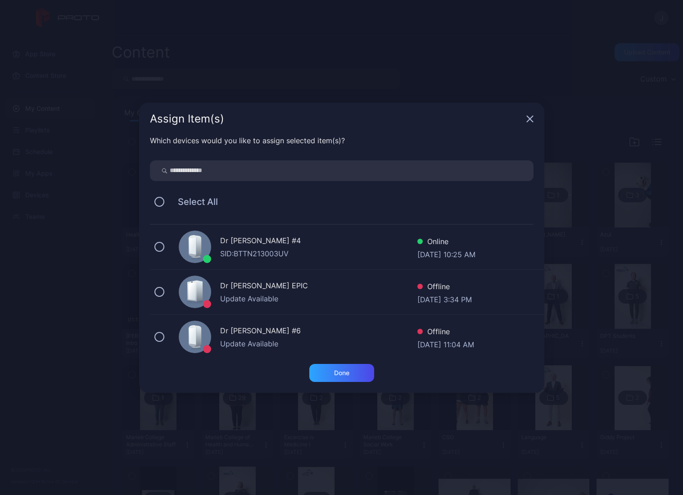
click at [240, 256] on div "SID: BTTN213003UV" at bounding box center [318, 253] width 197 height 11
click at [341, 375] on div "Done" at bounding box center [341, 372] width 15 height 7
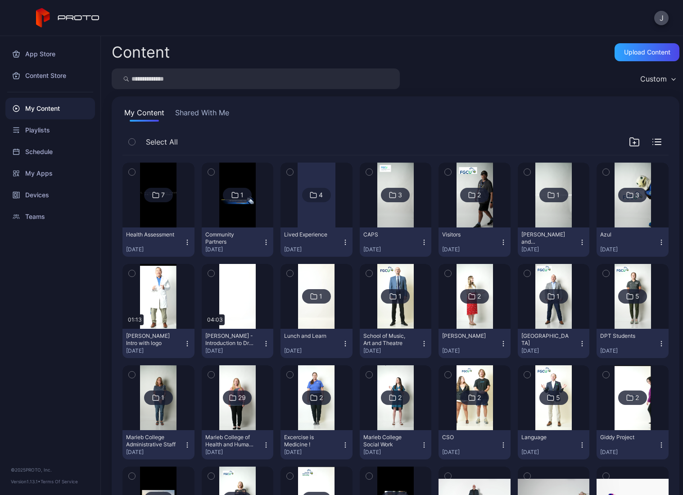
click at [158, 216] on img at bounding box center [158, 194] width 36 height 65
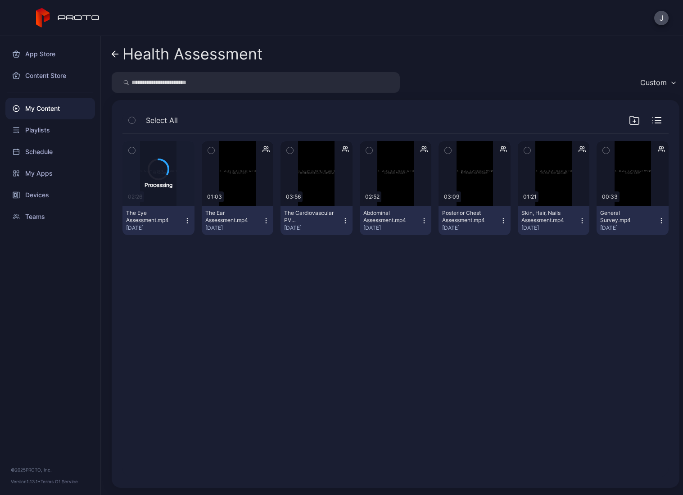
click at [184, 222] on icon "button" at bounding box center [187, 220] width 7 height 7
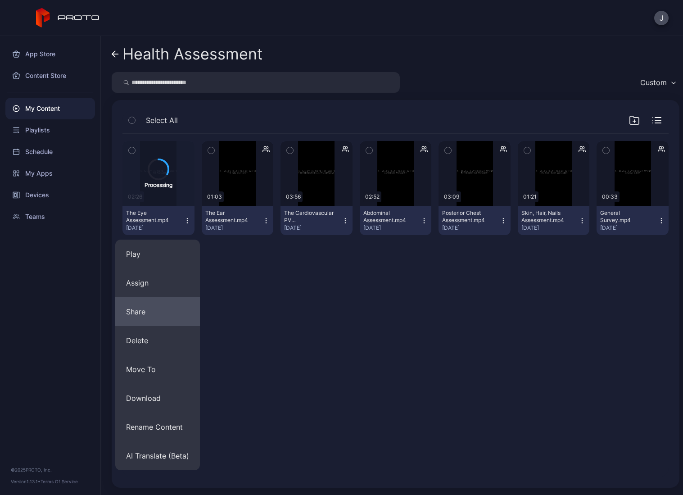
click at [159, 309] on button "Share" at bounding box center [157, 311] width 85 height 29
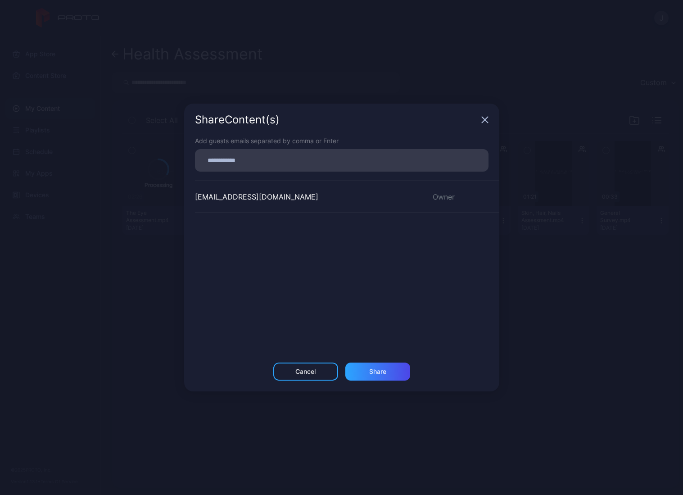
click at [281, 162] on input at bounding box center [341, 160] width 283 height 12
type input "**********"
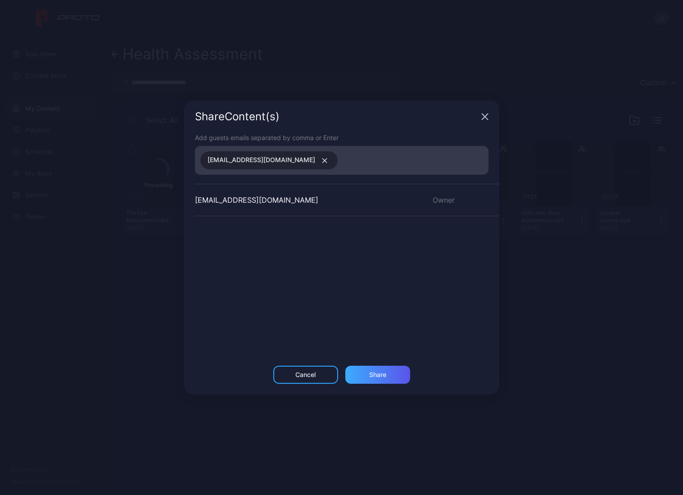
click at [378, 374] on div "Share" at bounding box center [377, 374] width 17 height 7
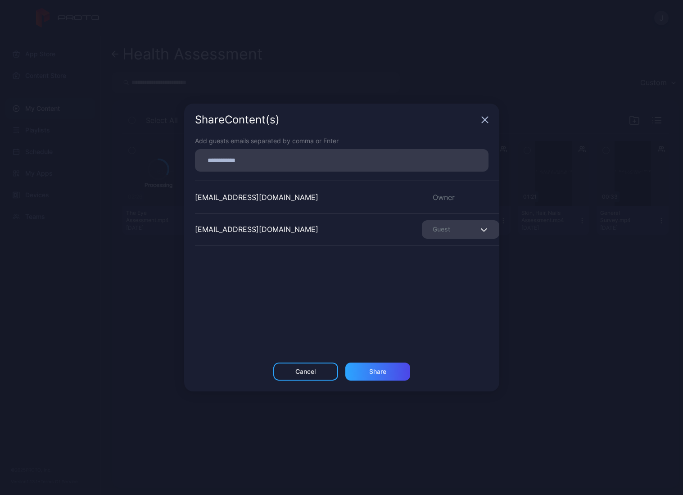
click at [486, 119] on icon "button" at bounding box center [484, 119] width 7 height 7
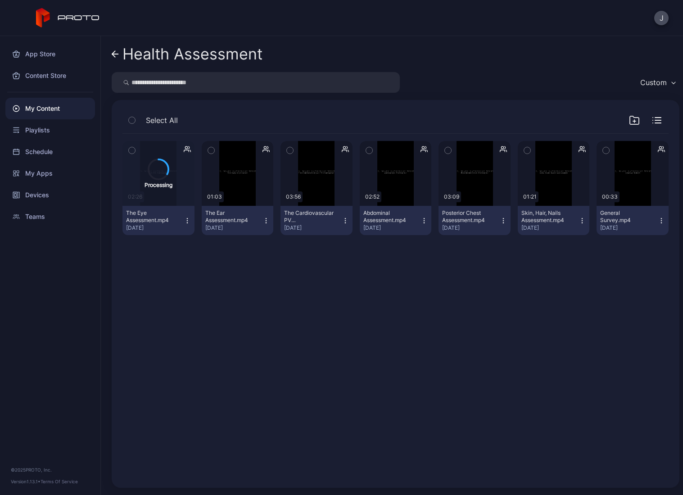
click at [113, 52] on icon at bounding box center [115, 54] width 7 height 8
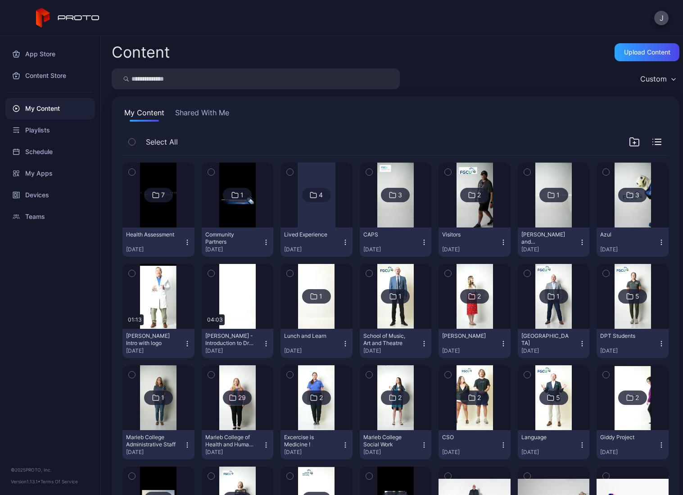
click at [187, 240] on icon "button" at bounding box center [187, 242] width 7 height 7
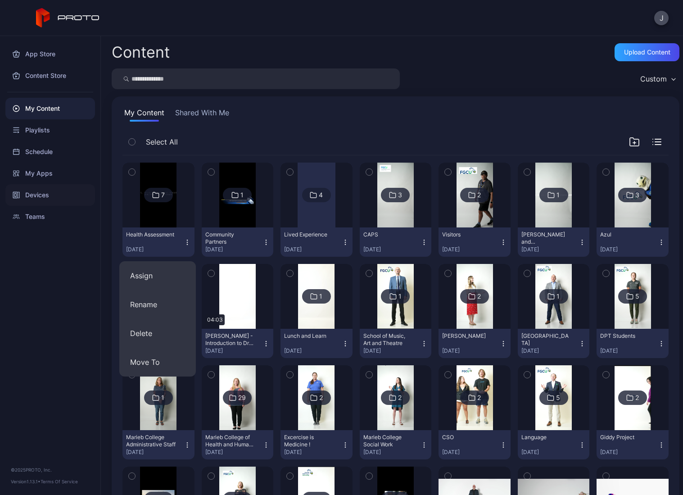
click at [49, 196] on div "Devices" at bounding box center [50, 195] width 90 height 22
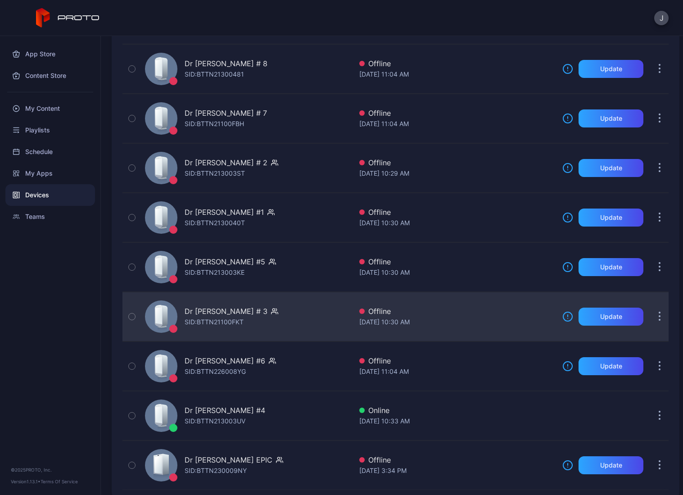
scroll to position [170, 0]
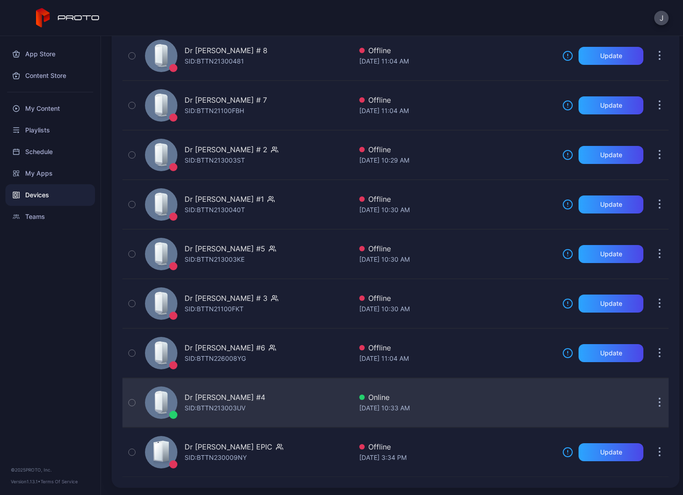
click at [249, 410] on div "Dr [PERSON_NAME] #4 SID: BTTN213003UV" at bounding box center [246, 402] width 211 height 45
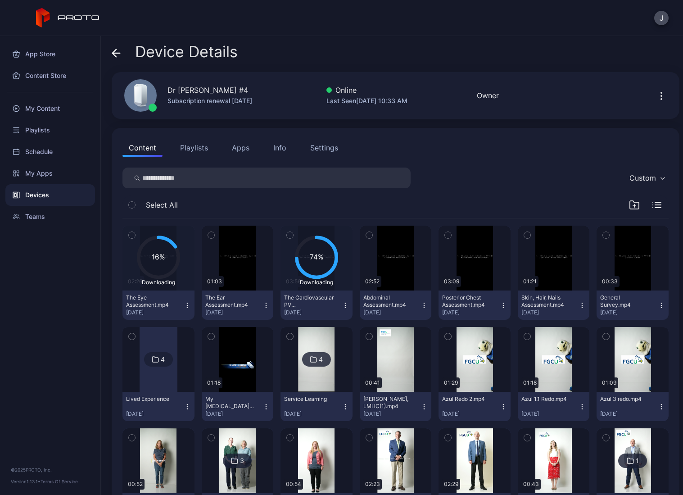
click at [186, 308] on icon "button" at bounding box center [187, 305] width 7 height 7
click at [175, 360] on button "Move To" at bounding box center [157, 367] width 77 height 29
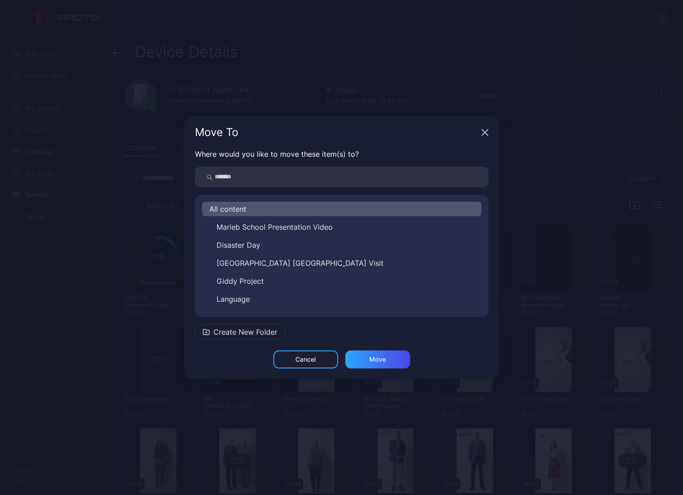
click at [483, 135] on icon "button" at bounding box center [484, 132] width 7 height 7
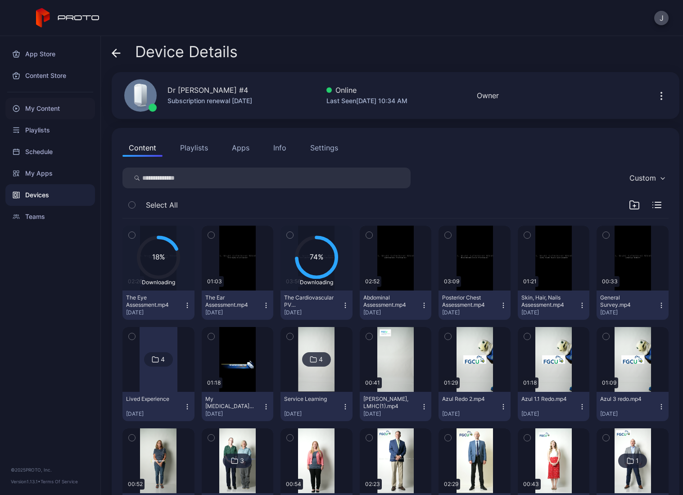
click at [43, 108] on div "My Content" at bounding box center [50, 109] width 90 height 22
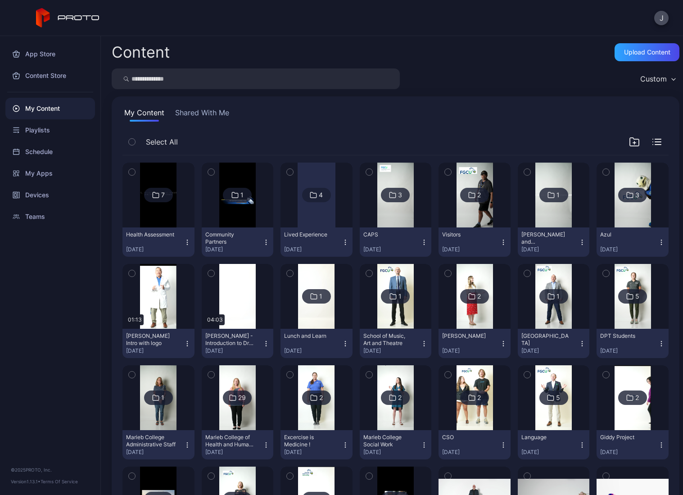
click at [188, 243] on icon "button" at bounding box center [187, 242] width 7 height 7
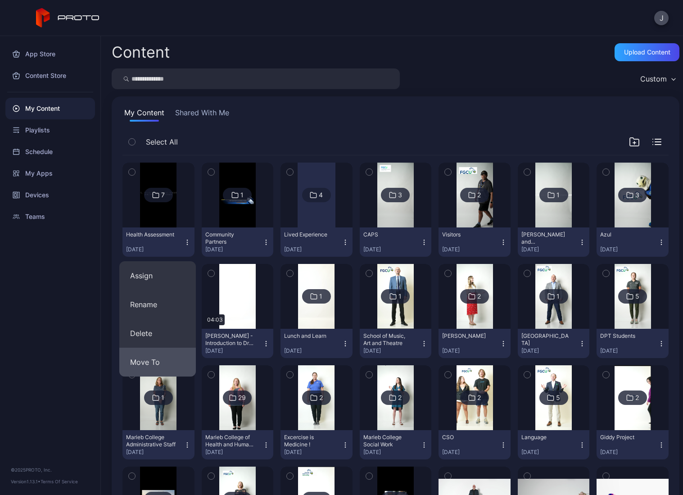
click at [155, 365] on button "Move To" at bounding box center [157, 361] width 77 height 29
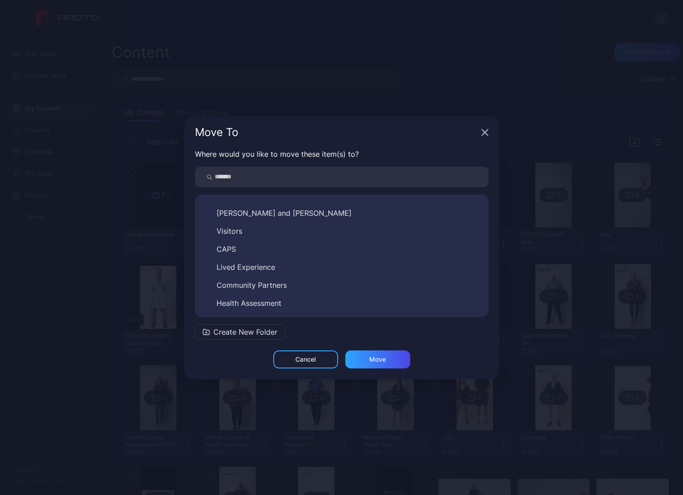
scroll to position [338, 0]
click at [309, 358] on div "Cancel" at bounding box center [305, 359] width 20 height 7
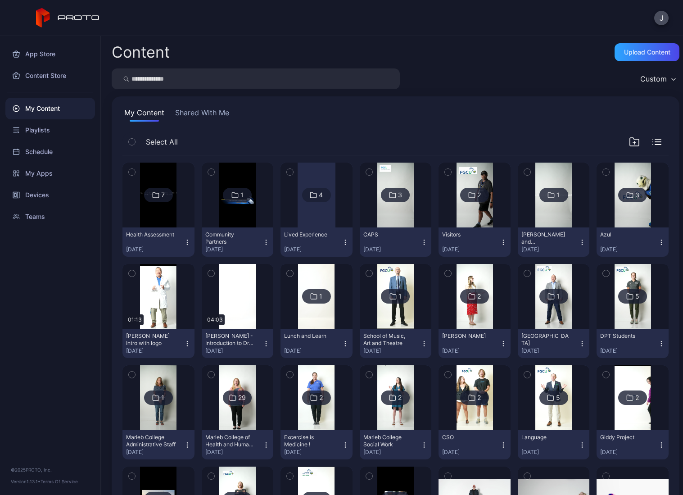
click at [186, 247] on button "Health Assessment [DATE]" at bounding box center [158, 241] width 72 height 29
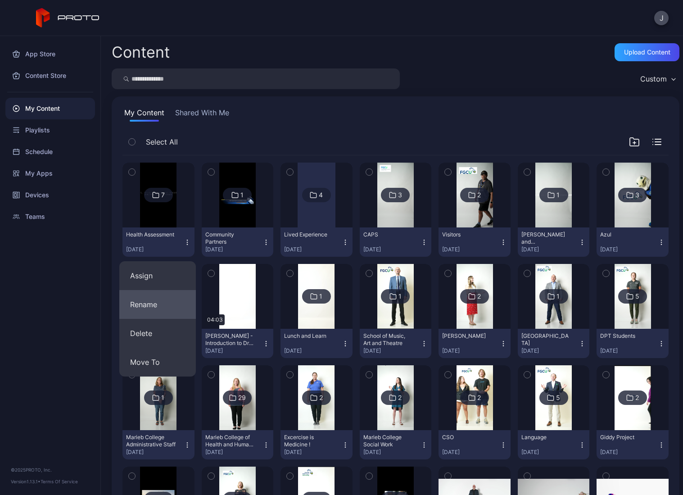
scroll to position [90, 0]
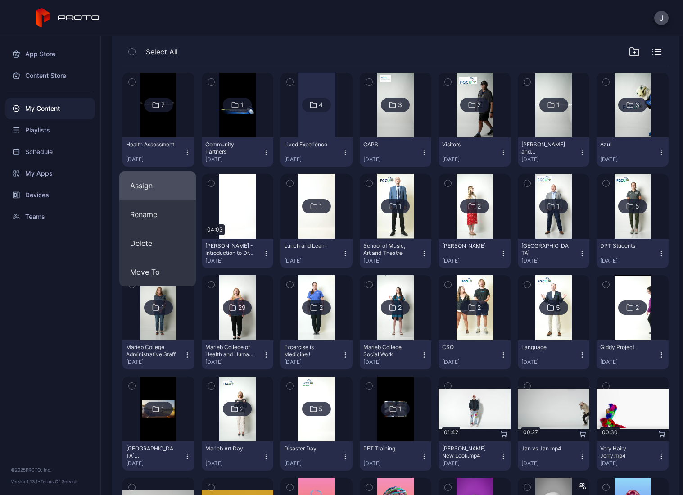
click at [142, 192] on button "Assign" at bounding box center [157, 185] width 77 height 29
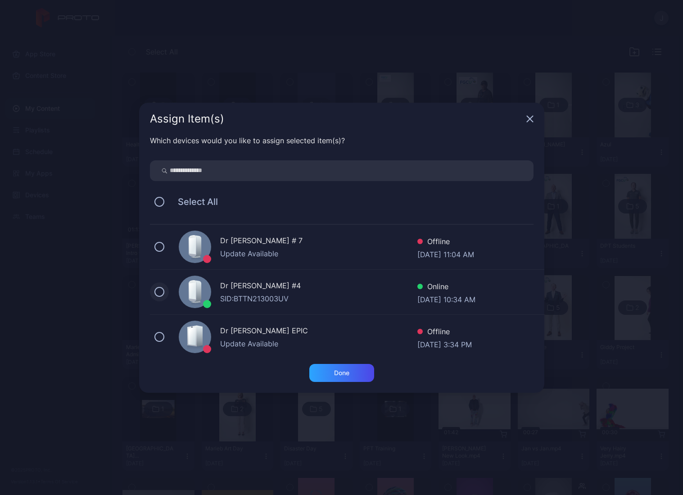
drag, startPoint x: 156, startPoint y: 294, endPoint x: 177, endPoint y: 291, distance: 20.9
click at [156, 295] on button at bounding box center [159, 292] width 10 height 10
click at [347, 371] on div "Done" at bounding box center [341, 372] width 15 height 7
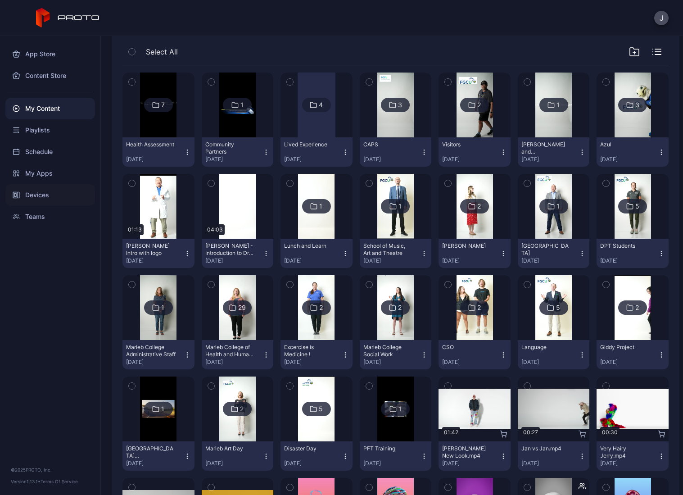
click at [35, 194] on div "Devices" at bounding box center [50, 195] width 90 height 22
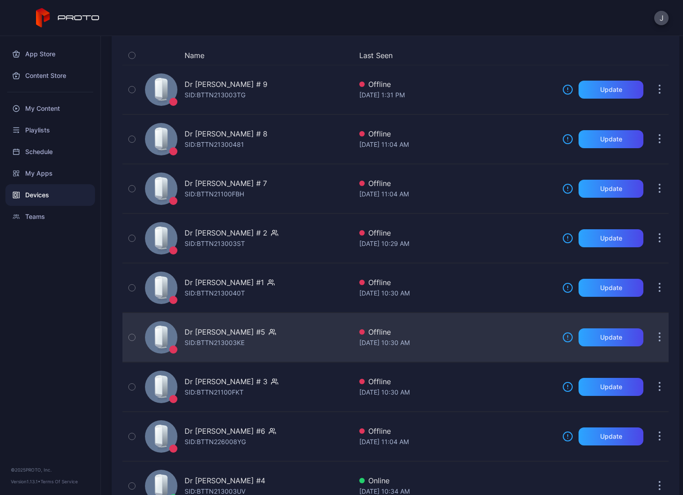
scroll to position [170, 0]
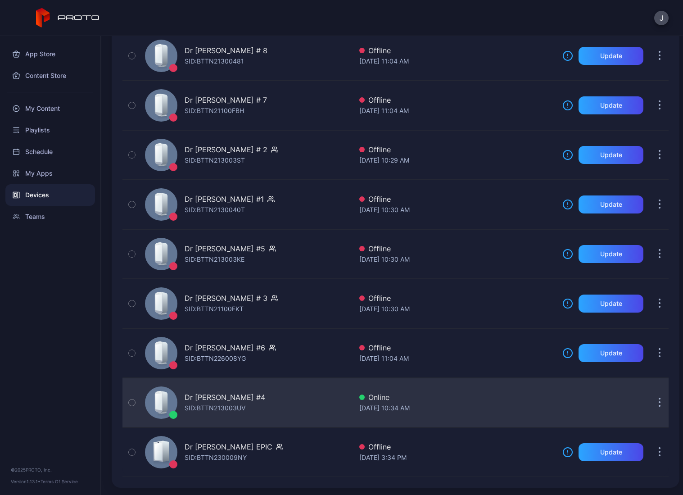
click at [254, 413] on div "Dr [PERSON_NAME] #4 SID: BTTN213003UV" at bounding box center [246, 402] width 211 height 45
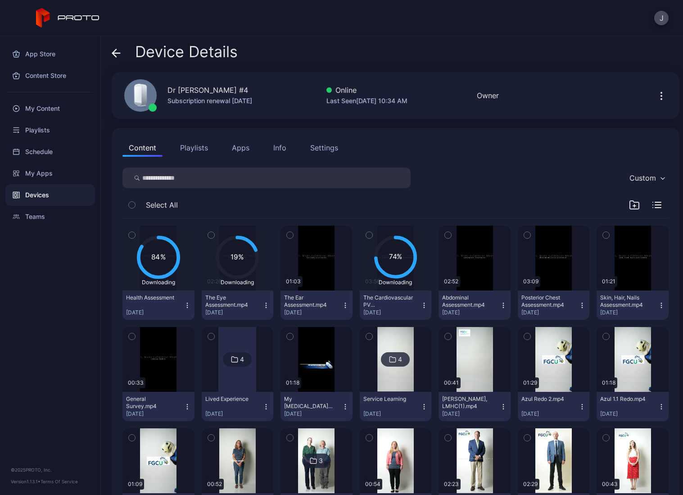
click at [262, 305] on icon "button" at bounding box center [265, 305] width 7 height 7
click at [242, 371] on button "Move To" at bounding box center [235, 367] width 77 height 29
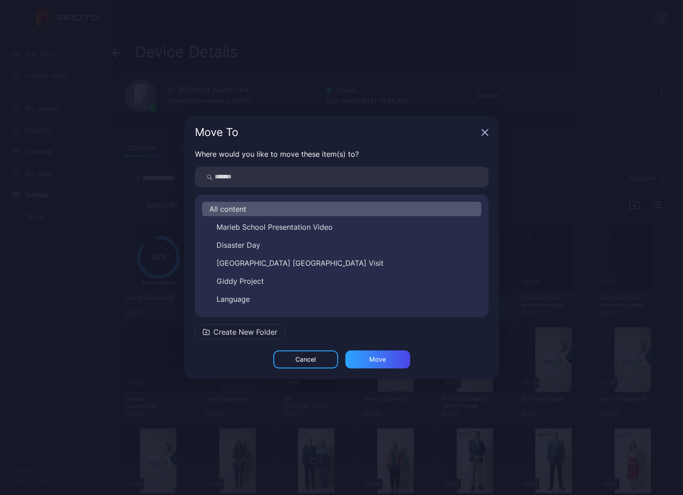
scroll to position [266, 0]
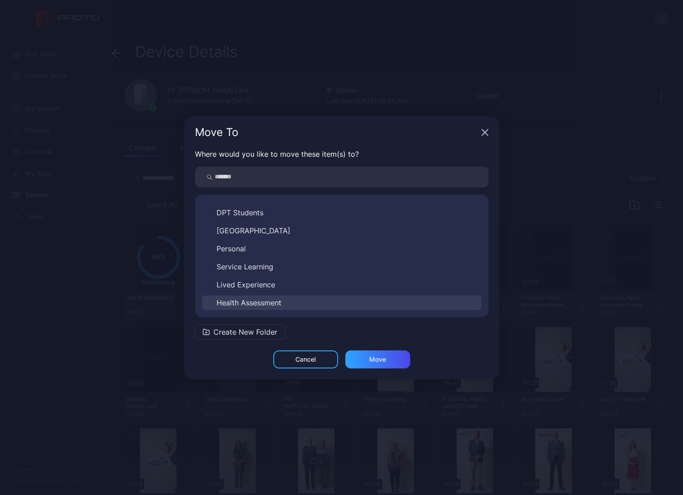
drag, startPoint x: 270, startPoint y: 305, endPoint x: 325, endPoint y: 310, distance: 56.0
click at [270, 306] on span "Health Assessment" at bounding box center [248, 302] width 65 height 11
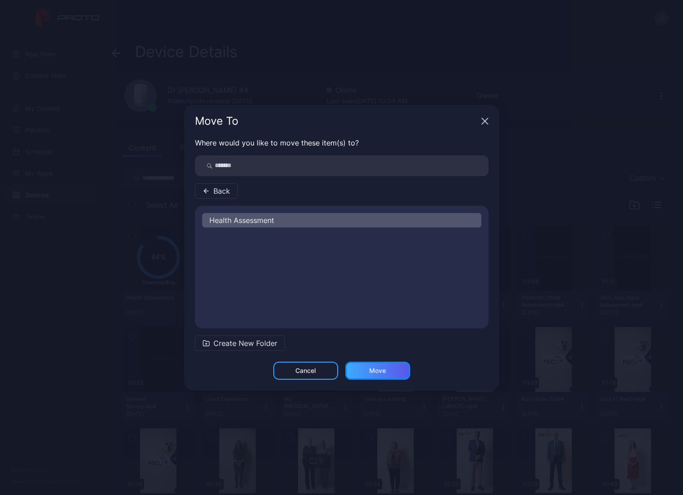
click at [371, 372] on div "Move" at bounding box center [377, 370] width 17 height 7
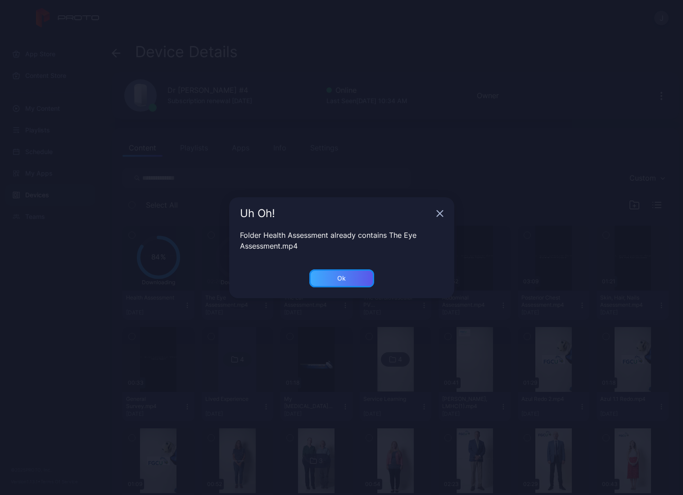
click at [347, 280] on div "Ok" at bounding box center [341, 278] width 65 height 18
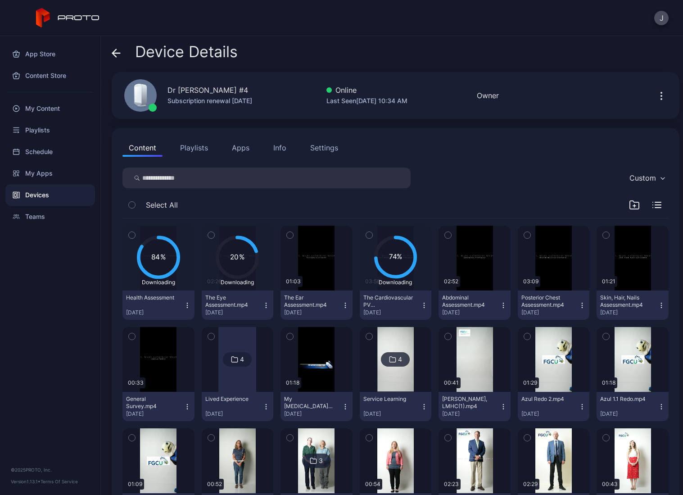
click at [289, 237] on icon "button" at bounding box center [290, 235] width 6 height 10
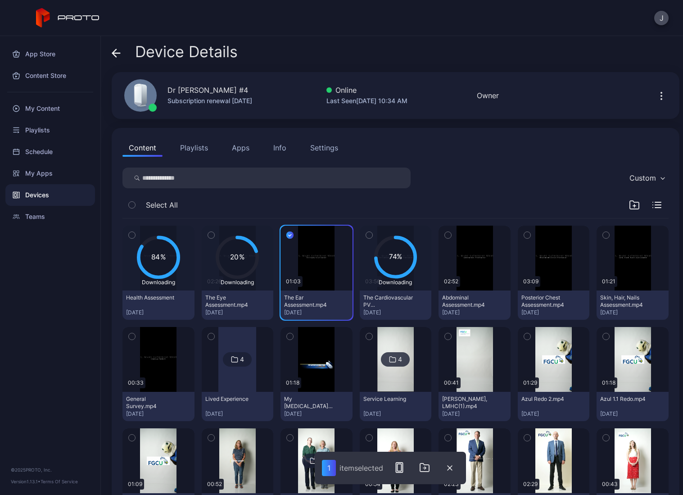
click at [443, 231] on button "button" at bounding box center [447, 234] width 19 height 19
click at [522, 228] on button "button" at bounding box center [527, 234] width 19 height 19
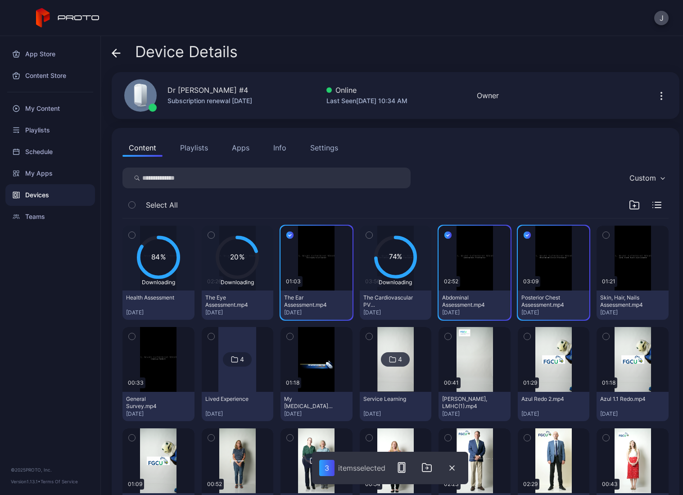
click at [596, 229] on button "button" at bounding box center [605, 234] width 19 height 19
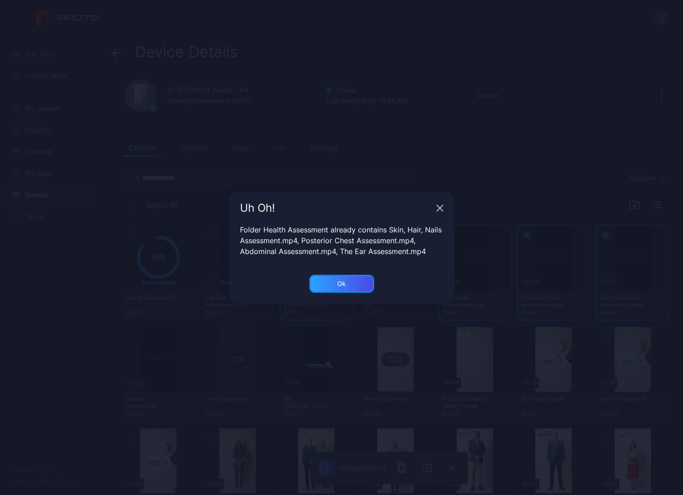
click at [343, 279] on div "Ok" at bounding box center [341, 284] width 65 height 18
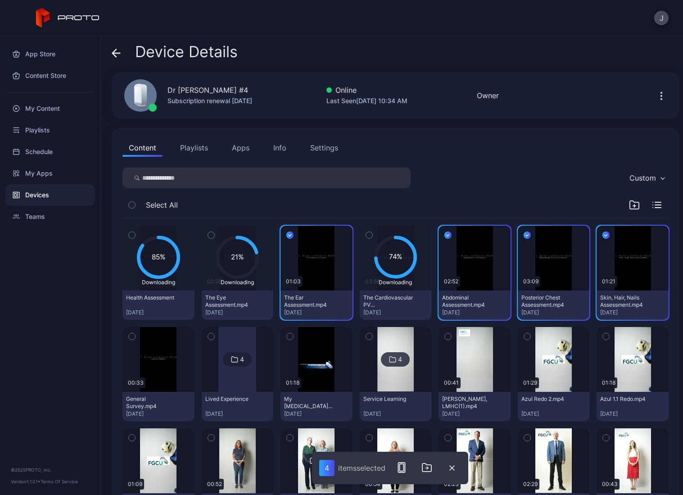
click at [120, 56] on icon at bounding box center [116, 53] width 9 height 9
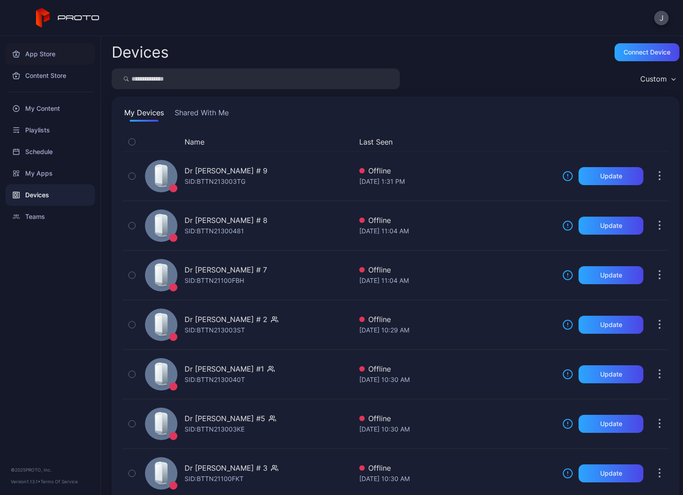
click at [34, 54] on div "App Store" at bounding box center [50, 54] width 90 height 22
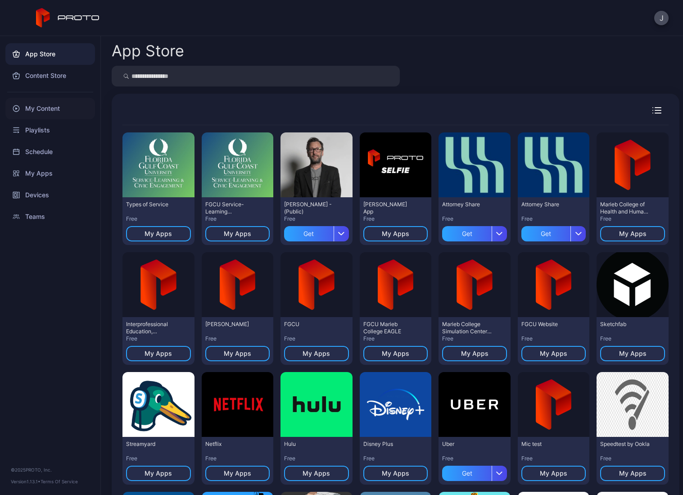
click at [38, 112] on div "My Content" at bounding box center [50, 109] width 90 height 22
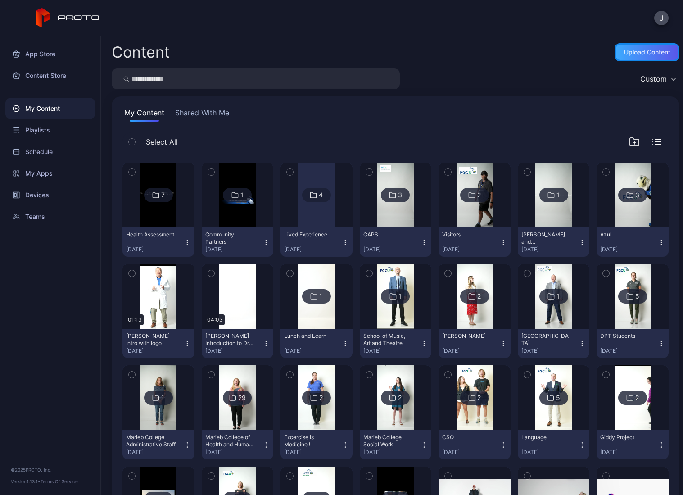
click at [649, 50] on div "Upload Content" at bounding box center [647, 52] width 46 height 7
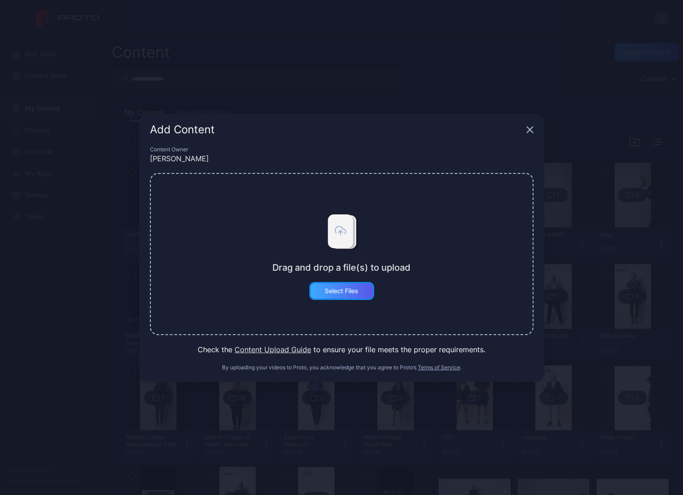
click at [333, 296] on div "Select Files" at bounding box center [341, 291] width 65 height 18
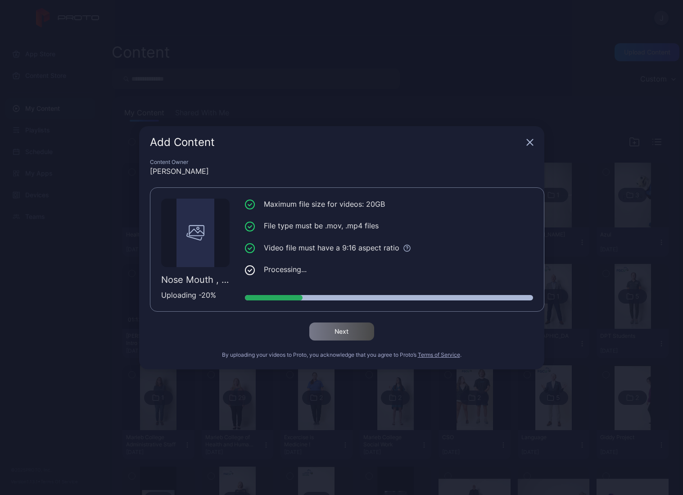
click at [531, 139] on div "Add Content" at bounding box center [341, 142] width 405 height 32
click at [529, 140] on icon "button" at bounding box center [529, 142] width 7 height 7
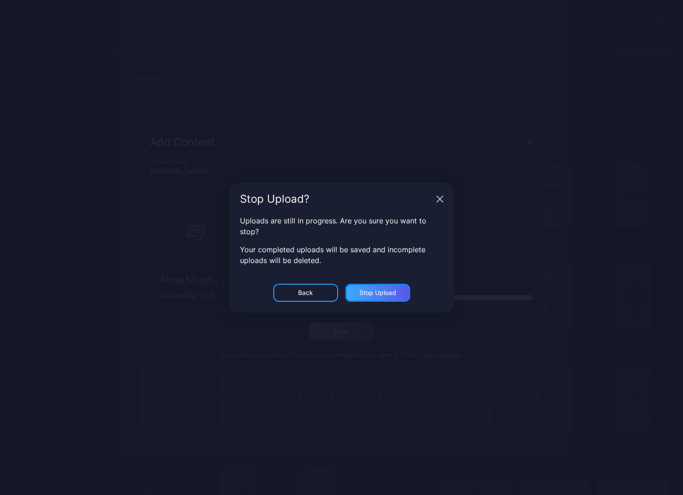
click at [357, 293] on div "Stop Upload" at bounding box center [377, 293] width 65 height 18
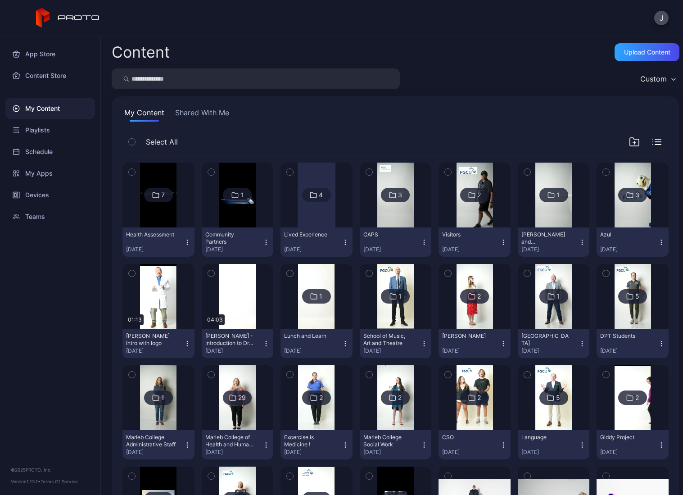
click at [154, 219] on img at bounding box center [158, 194] width 36 height 65
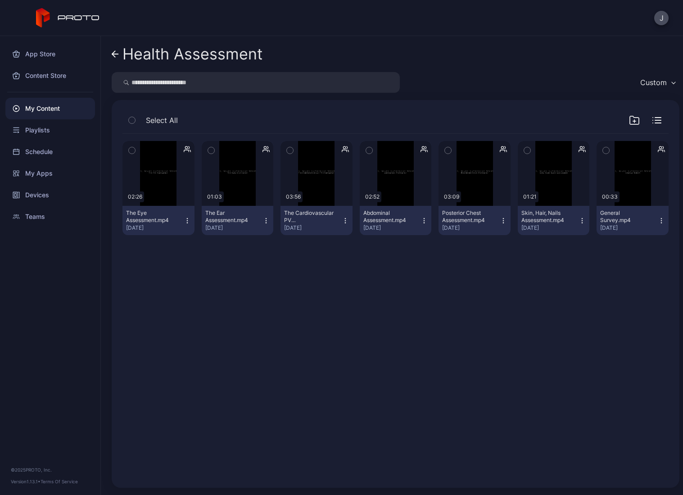
click at [112, 52] on icon at bounding box center [115, 54] width 7 height 8
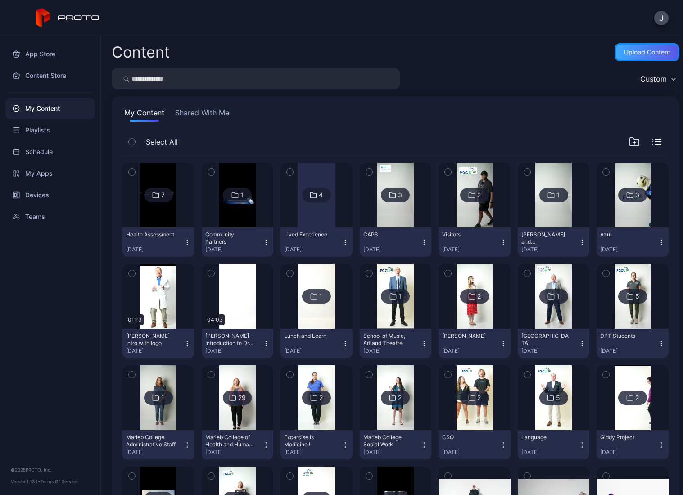
click at [624, 54] on div "Upload Content" at bounding box center [647, 52] width 46 height 7
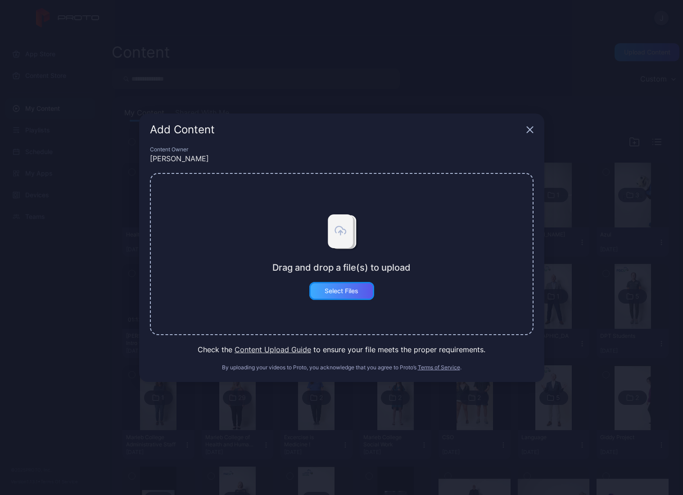
click at [336, 287] on div "Select Files" at bounding box center [341, 290] width 34 height 7
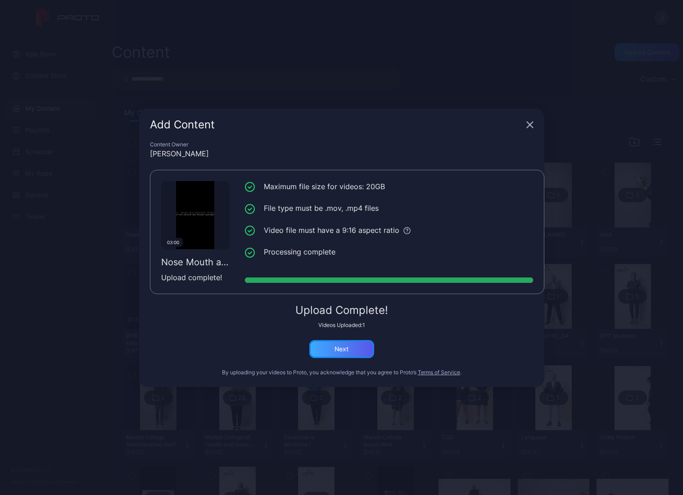
click at [346, 354] on div "Next" at bounding box center [341, 349] width 65 height 18
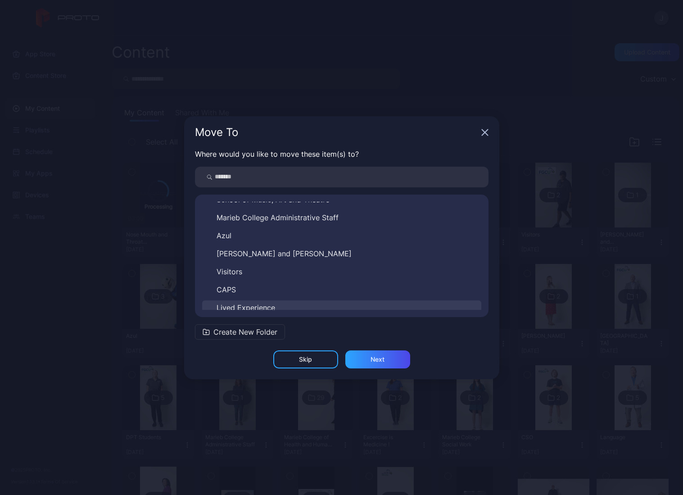
scroll to position [338, 0]
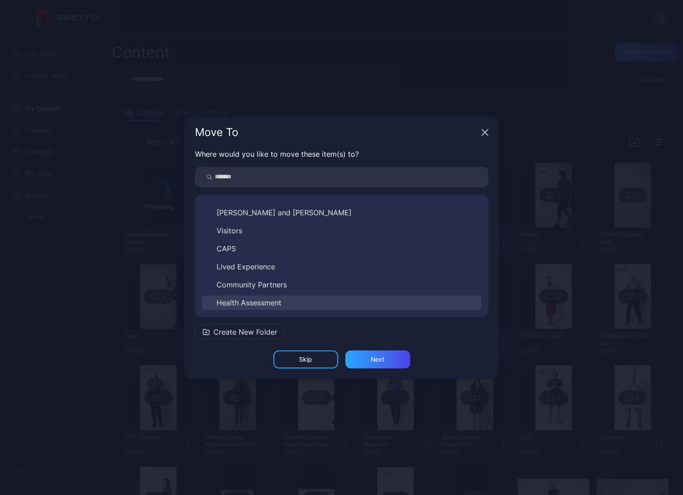
click at [308, 306] on button "Health Assessment" at bounding box center [341, 302] width 279 height 14
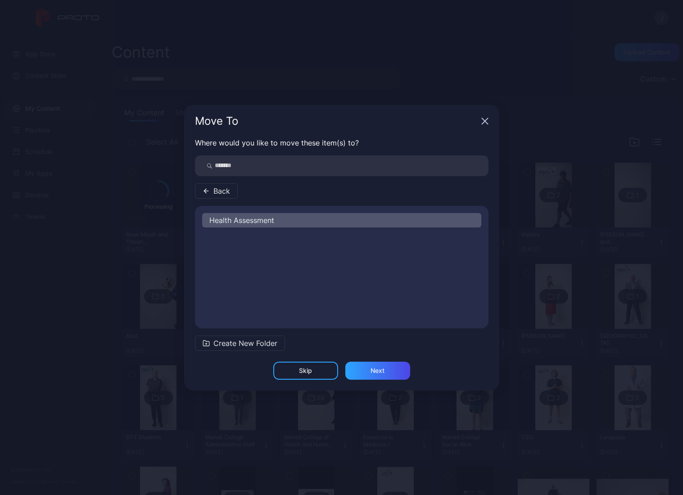
scroll to position [0, 0]
click at [295, 220] on div "Health Assessment" at bounding box center [341, 220] width 279 height 14
click at [377, 369] on div "Next" at bounding box center [377, 370] width 14 height 7
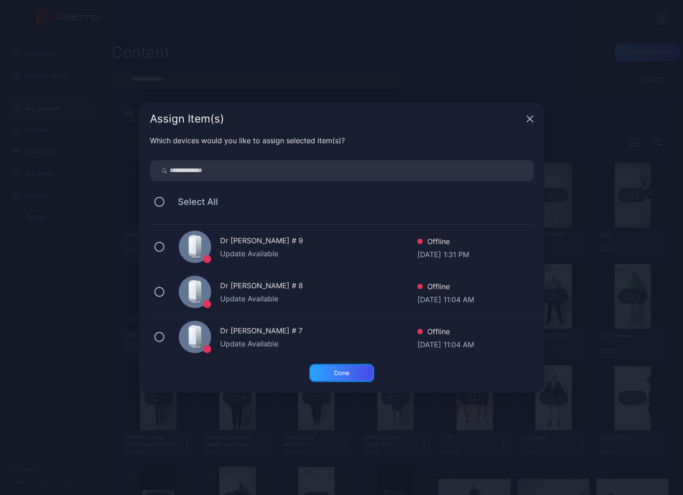
click at [337, 372] on div "Done" at bounding box center [341, 372] width 15 height 7
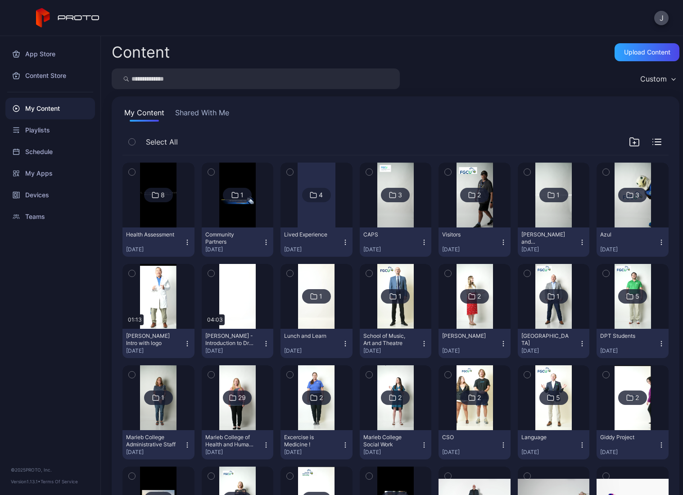
click at [167, 222] on img at bounding box center [158, 194] width 36 height 65
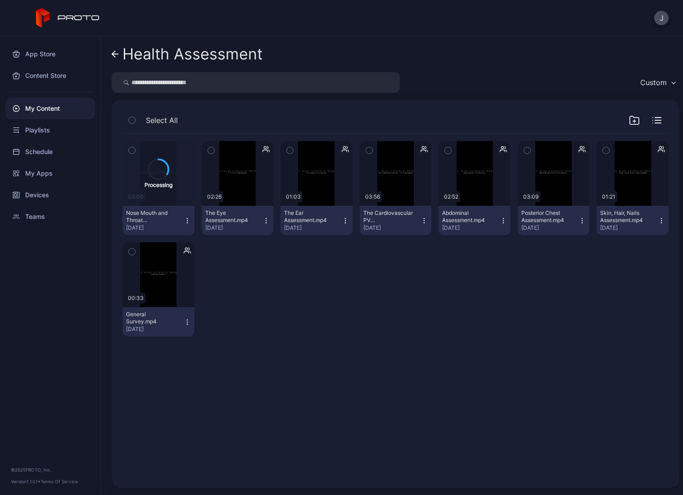
click at [186, 221] on icon "button" at bounding box center [187, 220] width 7 height 7
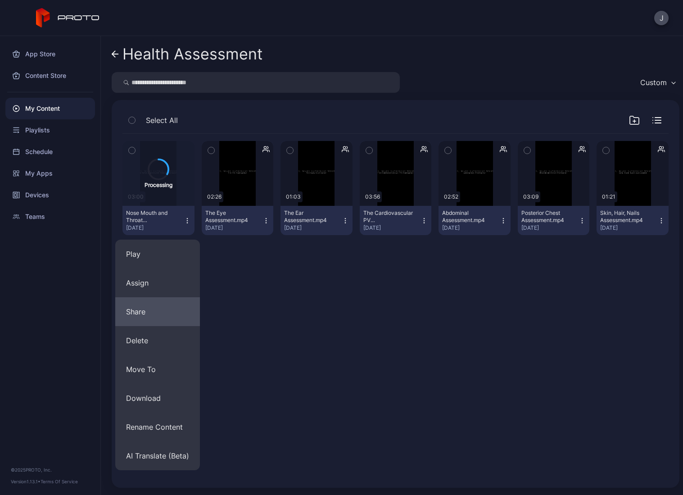
click at [151, 315] on button "Share" at bounding box center [157, 311] width 85 height 29
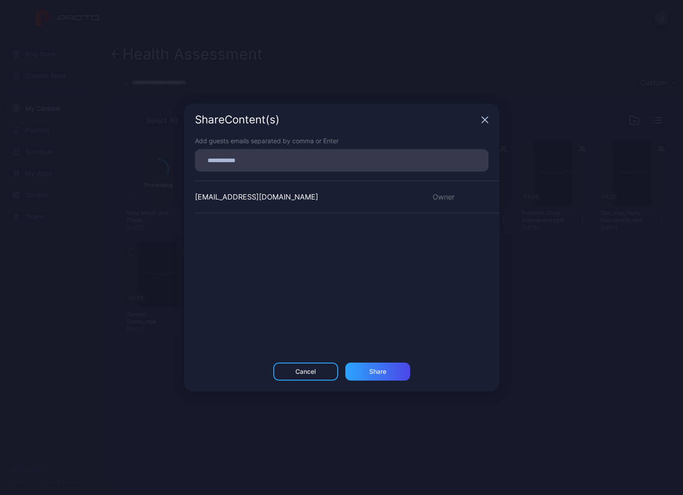
click at [230, 162] on input at bounding box center [341, 160] width 283 height 12
type input "**********"
click at [366, 372] on div "Share" at bounding box center [377, 371] width 65 height 18
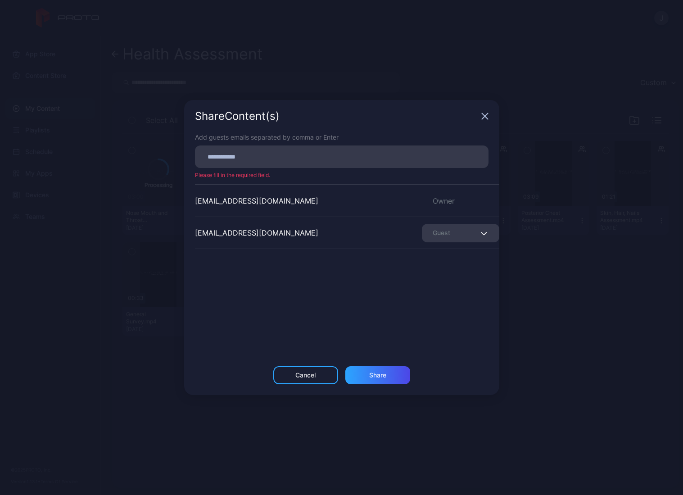
click at [482, 118] on icon "button" at bounding box center [485, 116] width 6 height 6
